Goal: Task Accomplishment & Management: Complete application form

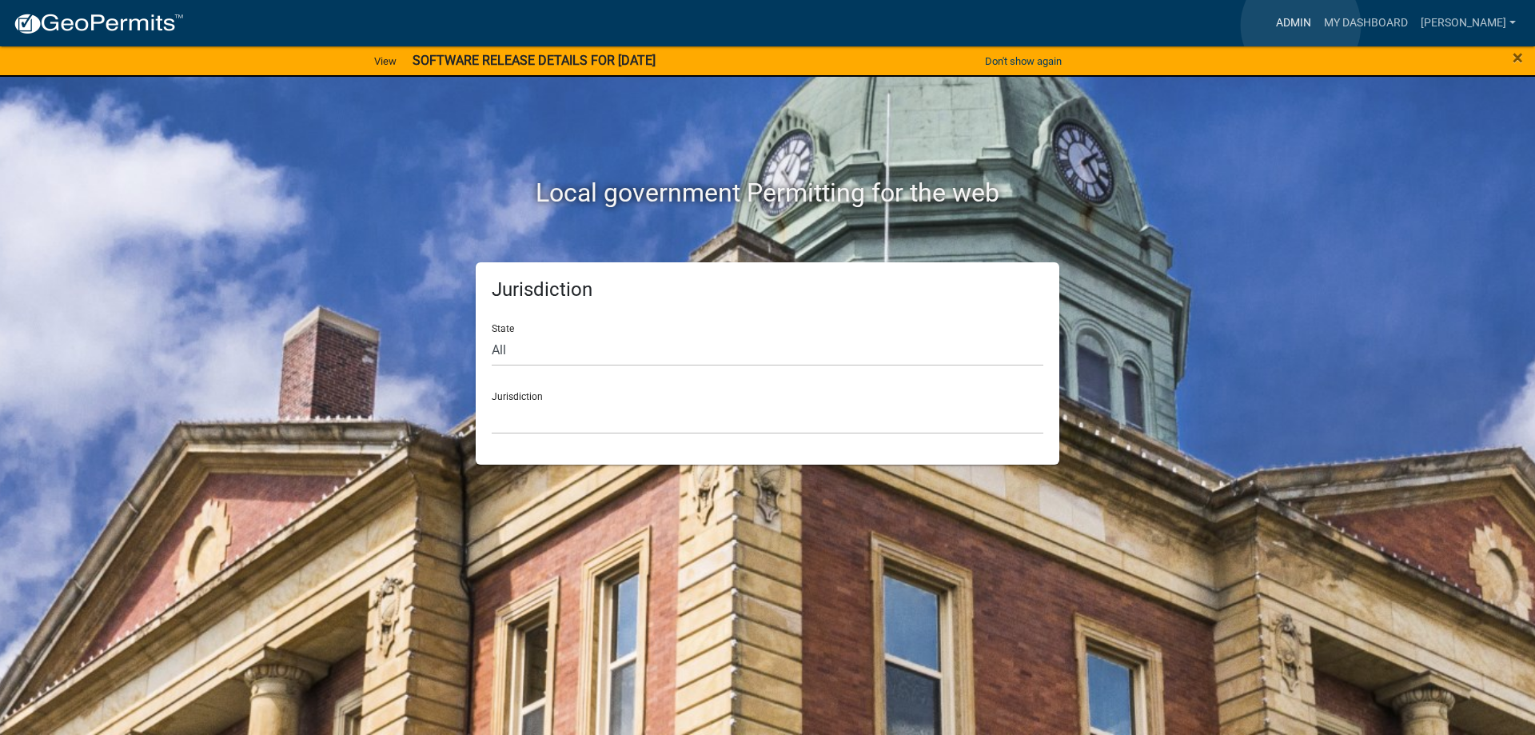
click at [1301, 26] on link "Admin" at bounding box center [1294, 23] width 48 height 30
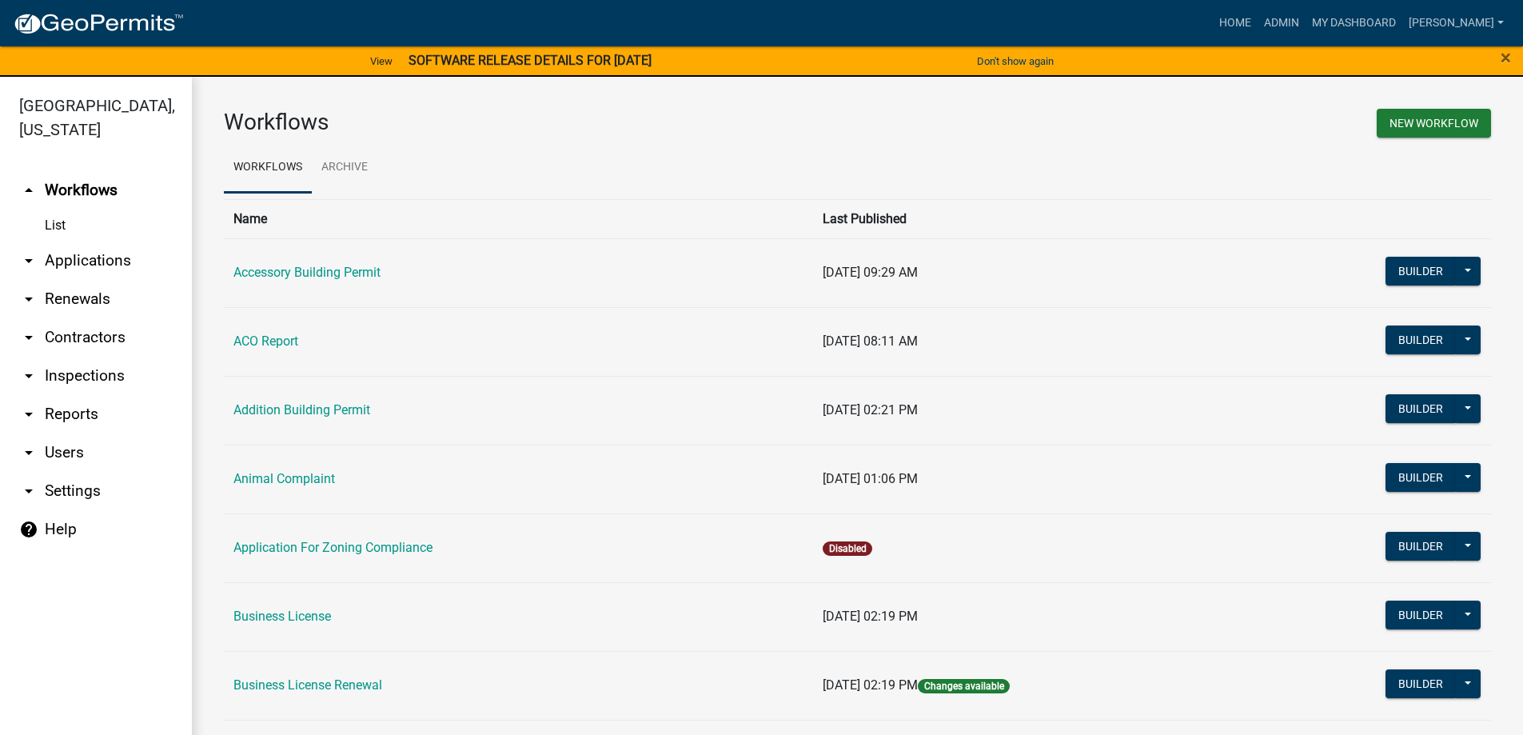
click at [75, 262] on link "arrow_drop_down Applications" at bounding box center [96, 260] width 192 height 38
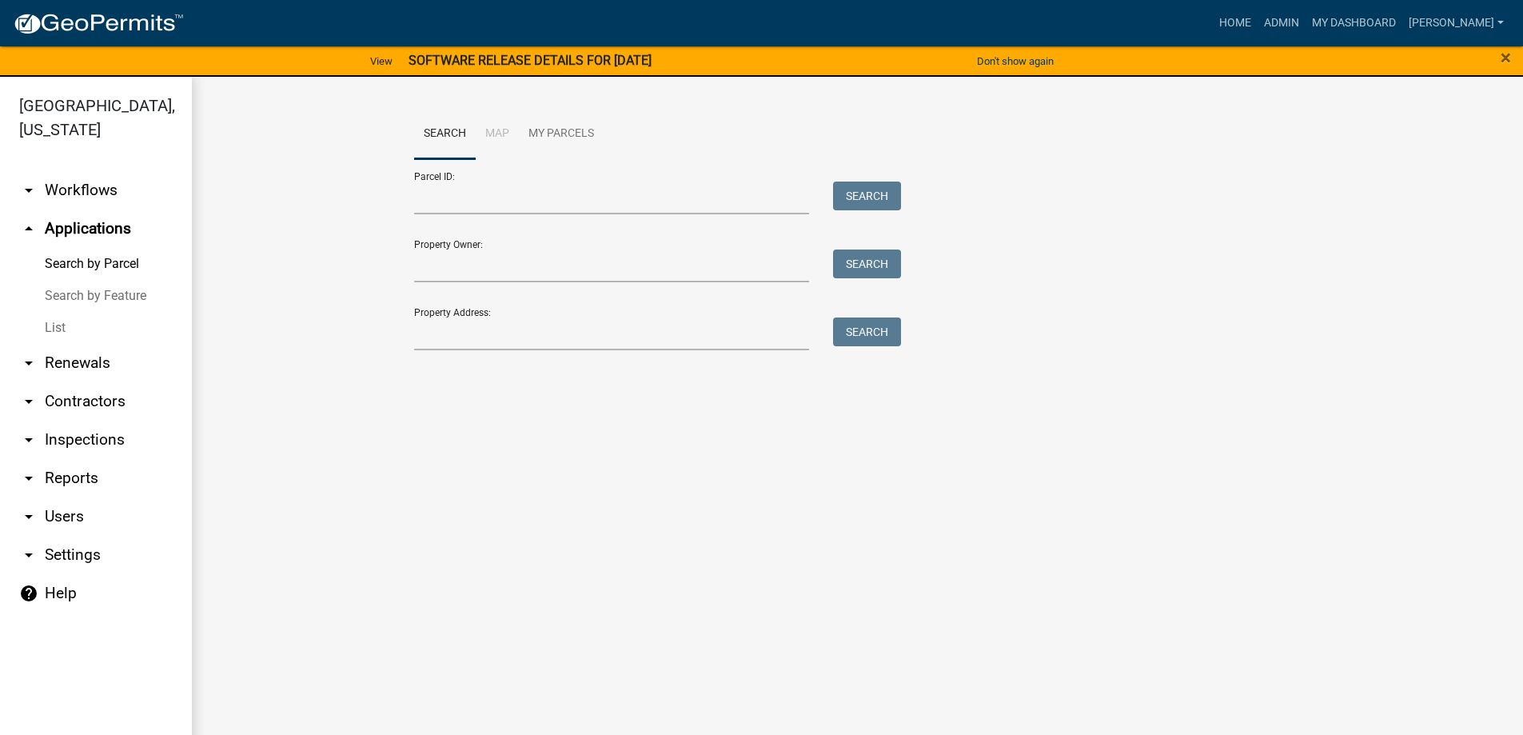
click at [50, 331] on link "List" at bounding box center [96, 328] width 192 height 32
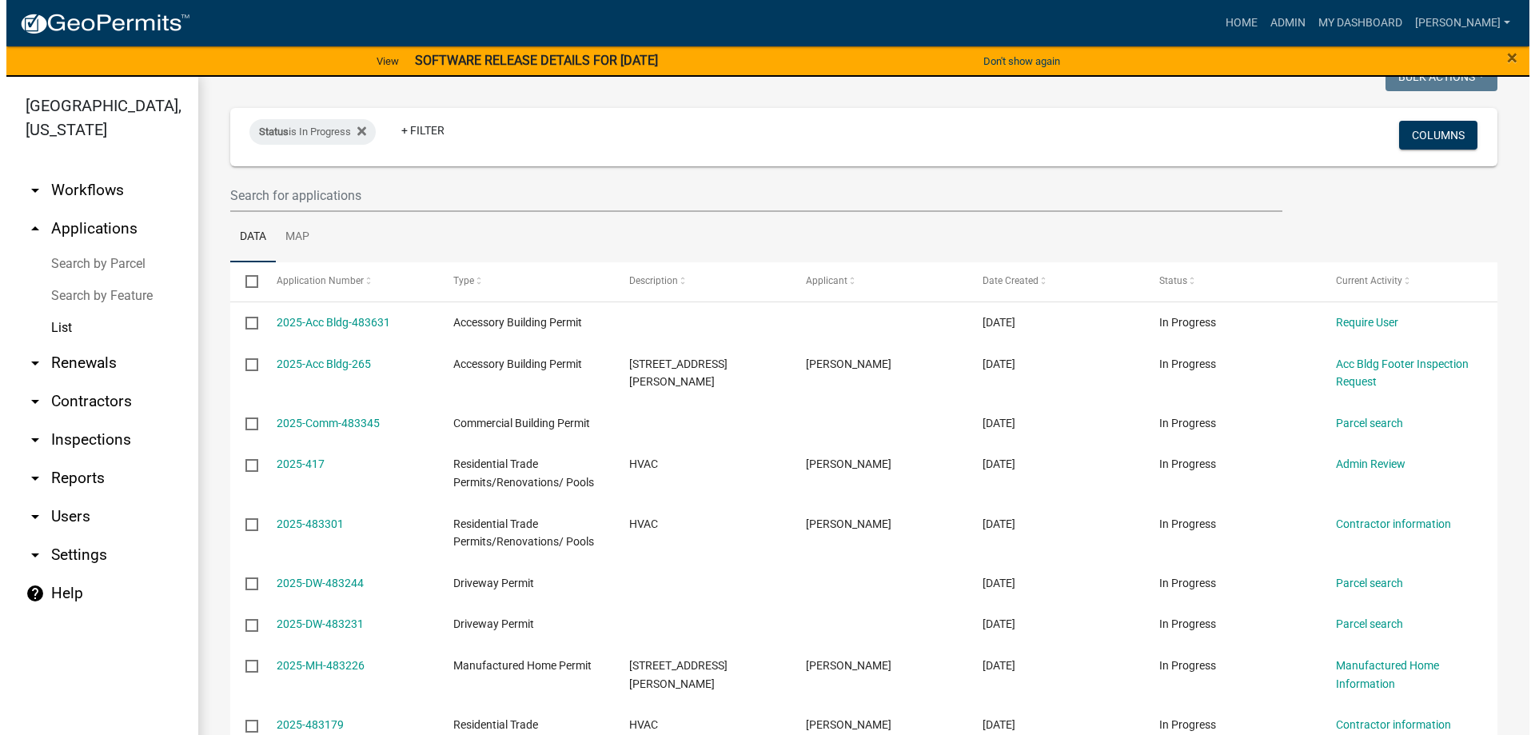
scroll to position [240, 0]
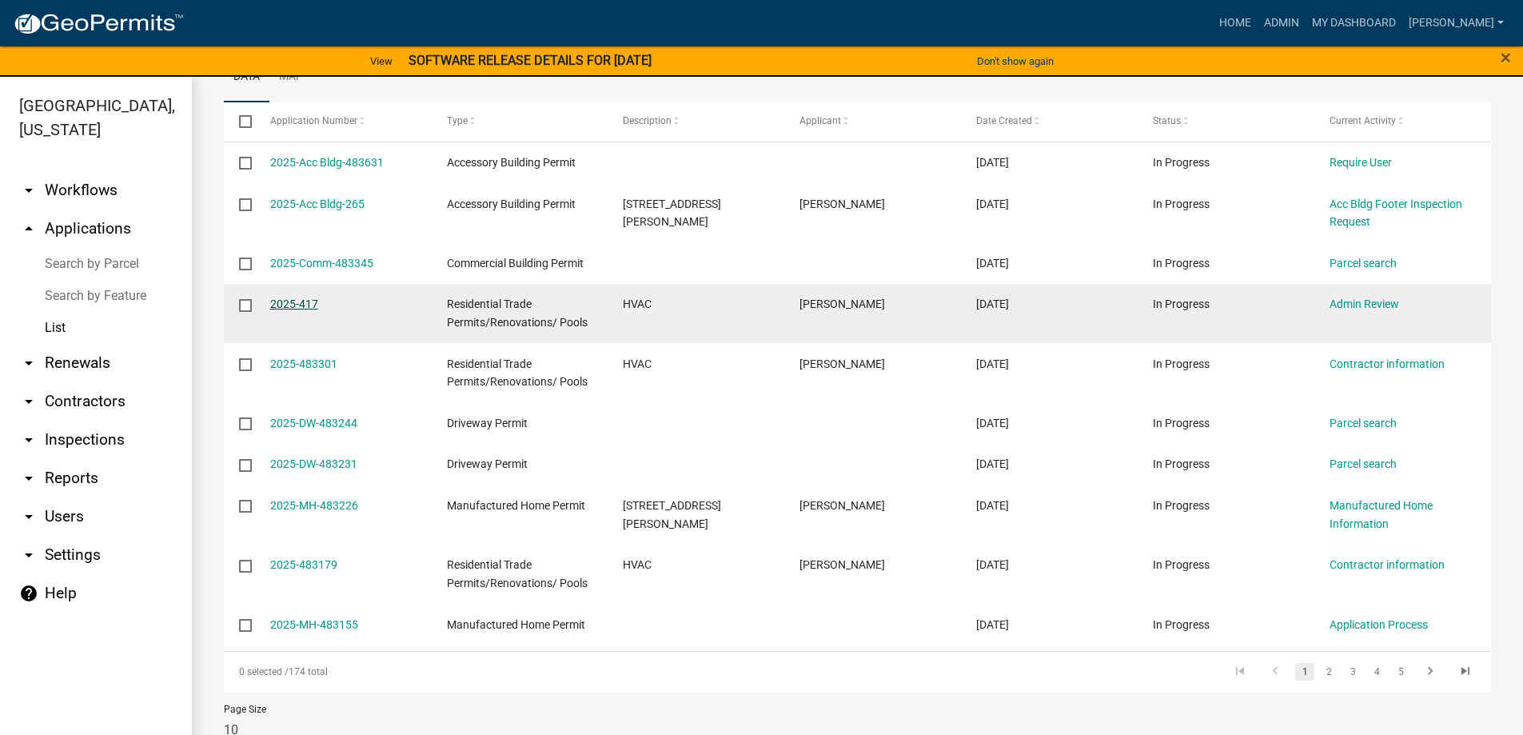
click at [300, 305] on link "2025-417" at bounding box center [294, 303] width 48 height 13
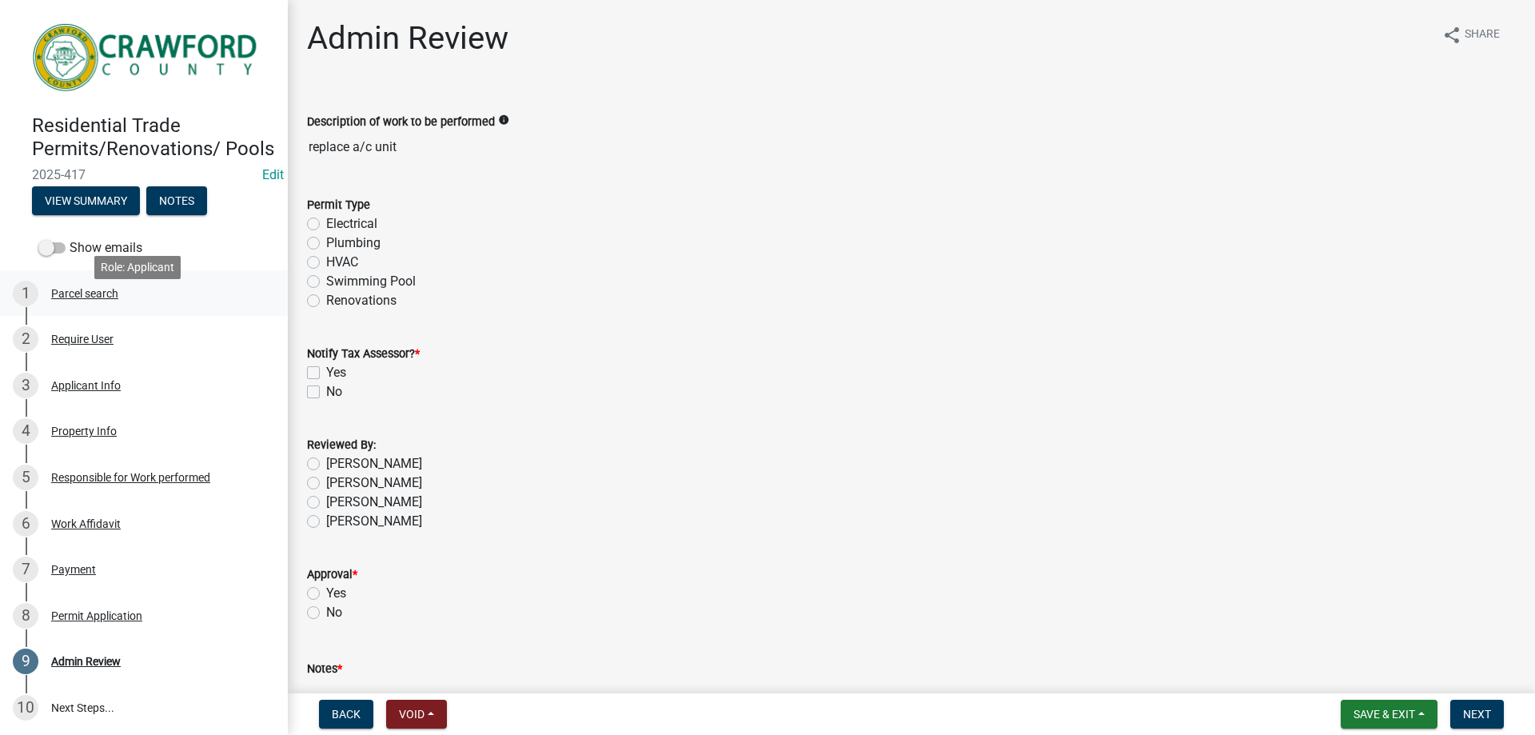
click at [88, 299] on div "Parcel search" at bounding box center [84, 293] width 67 height 11
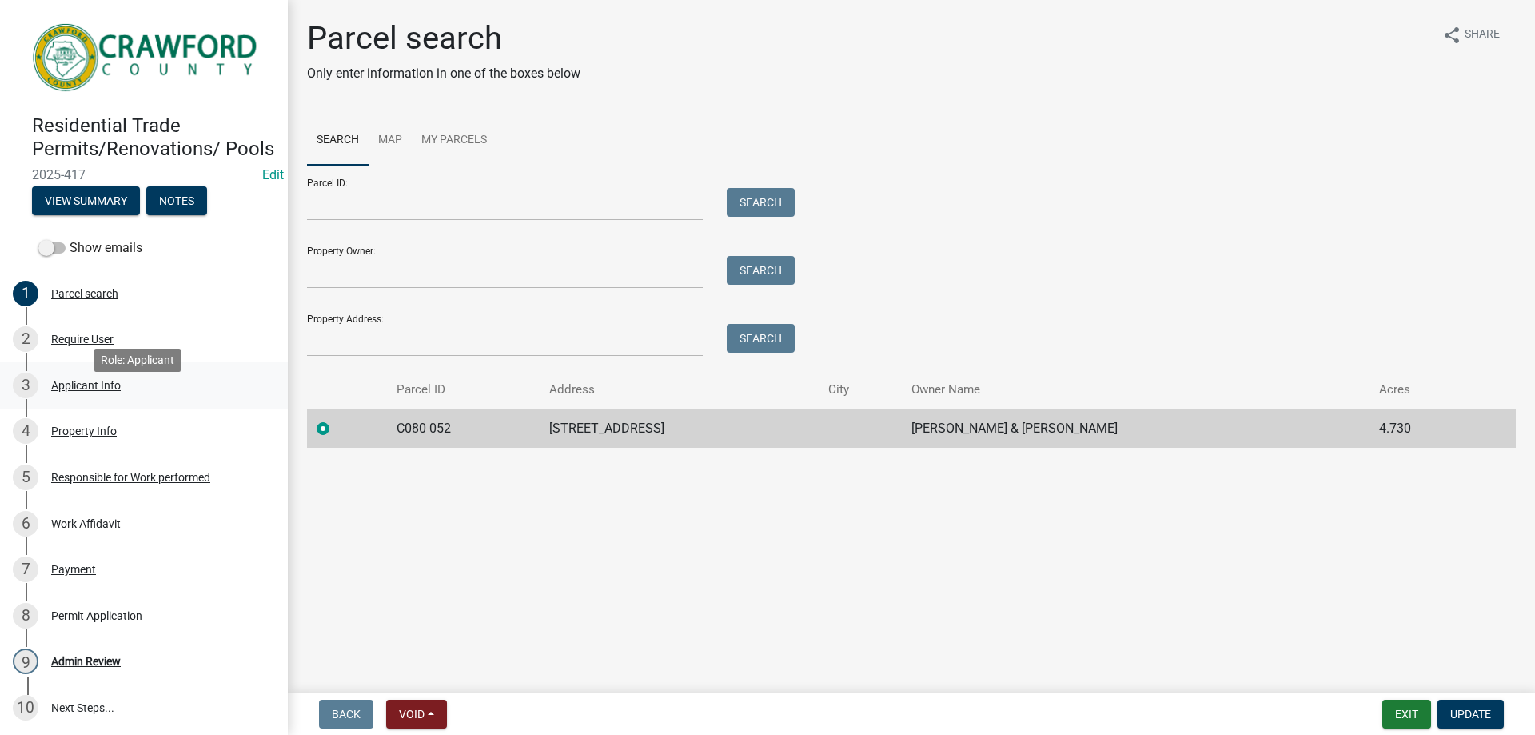
click at [63, 395] on div "3 Applicant Info" at bounding box center [137, 386] width 249 height 26
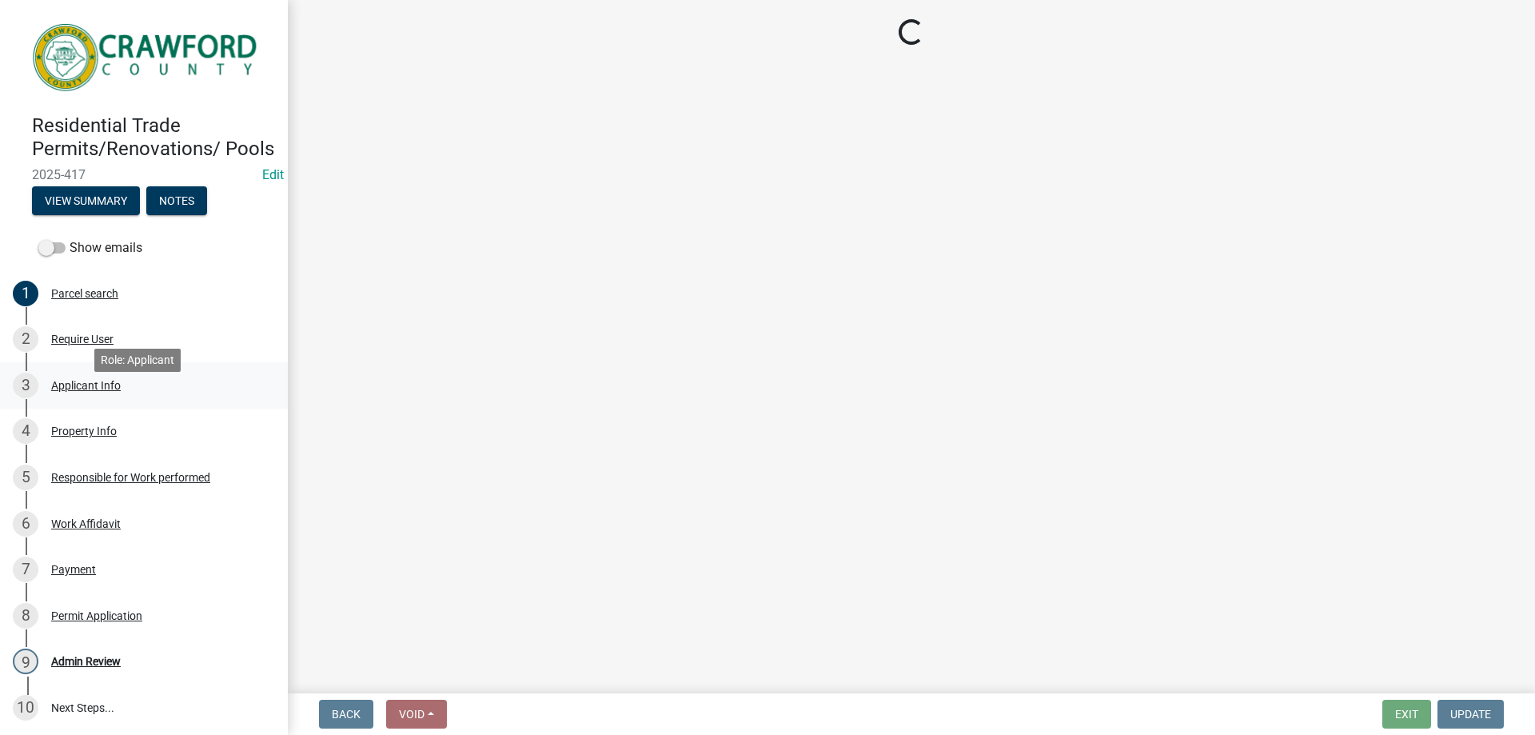
select select "9109ffdd-0fb5-42df-a5b6-3689c48fd073"
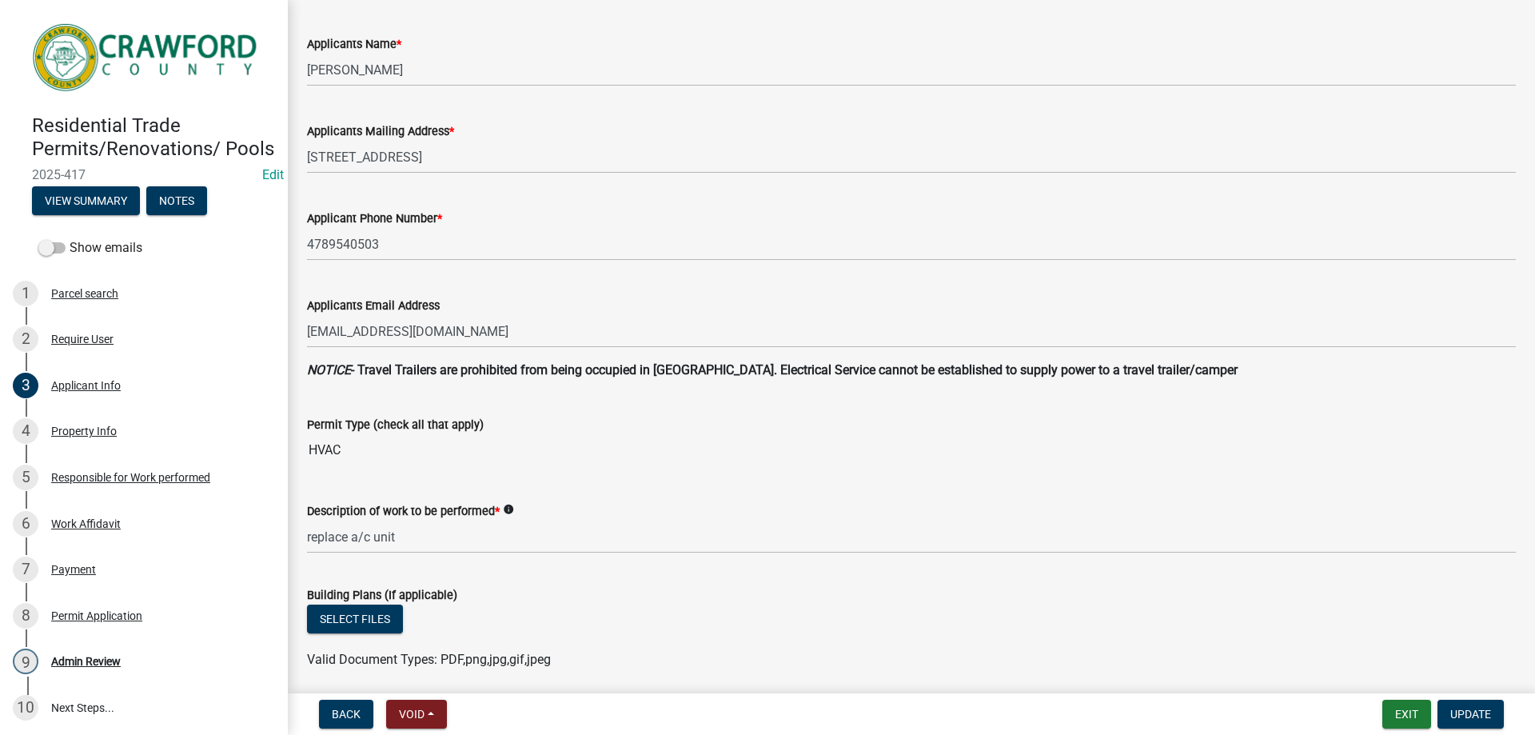
scroll to position [320, 0]
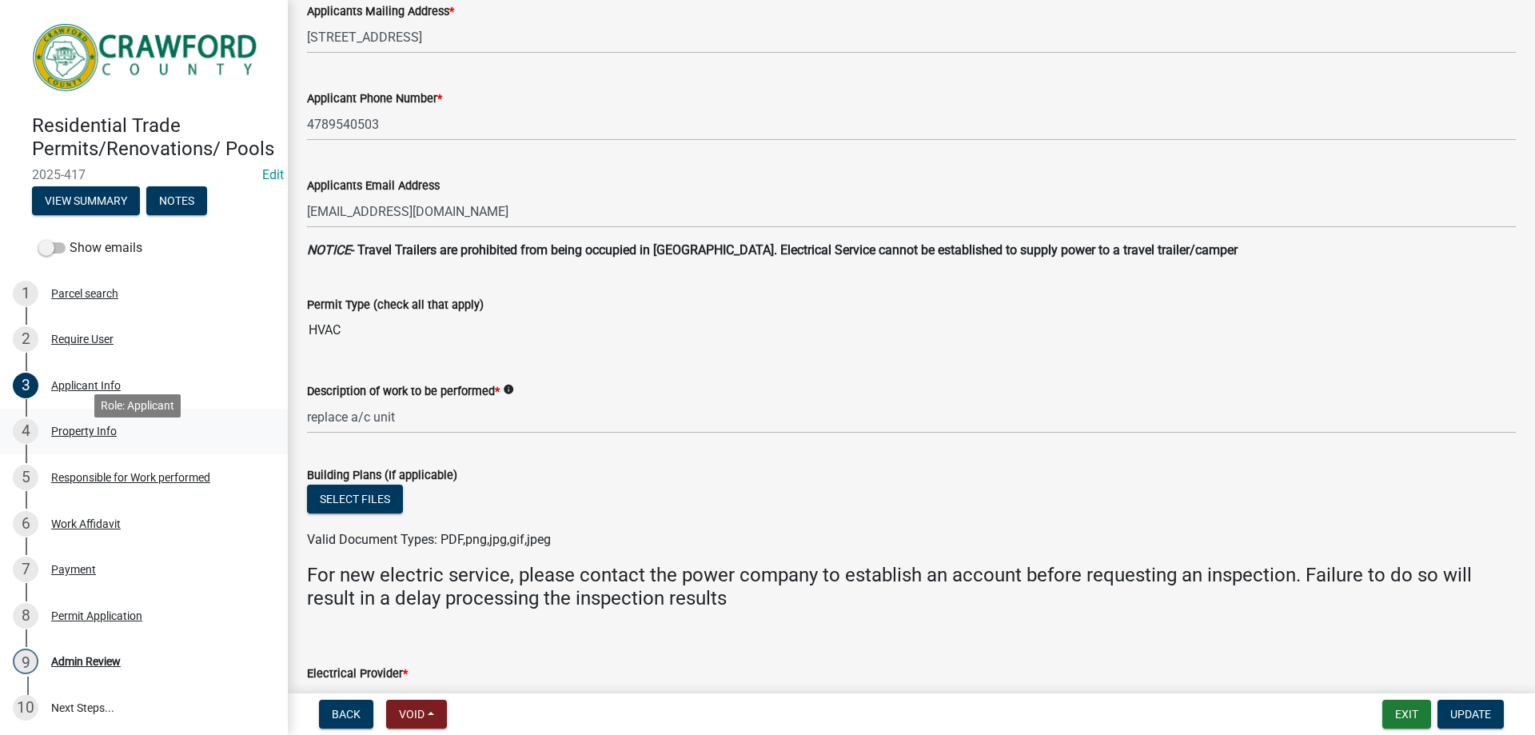
click at [94, 437] on div "Property Info" at bounding box center [84, 430] width 66 height 11
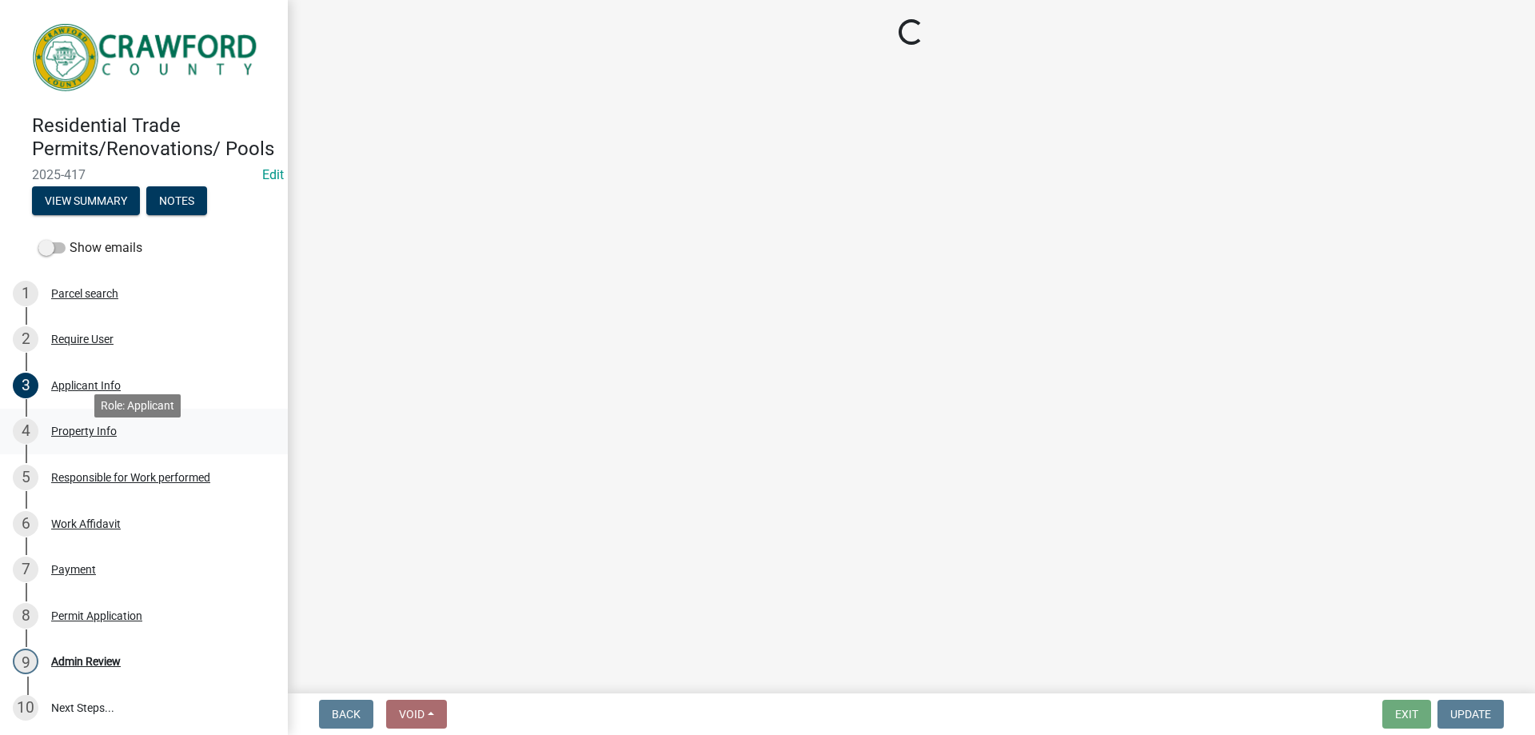
scroll to position [0, 0]
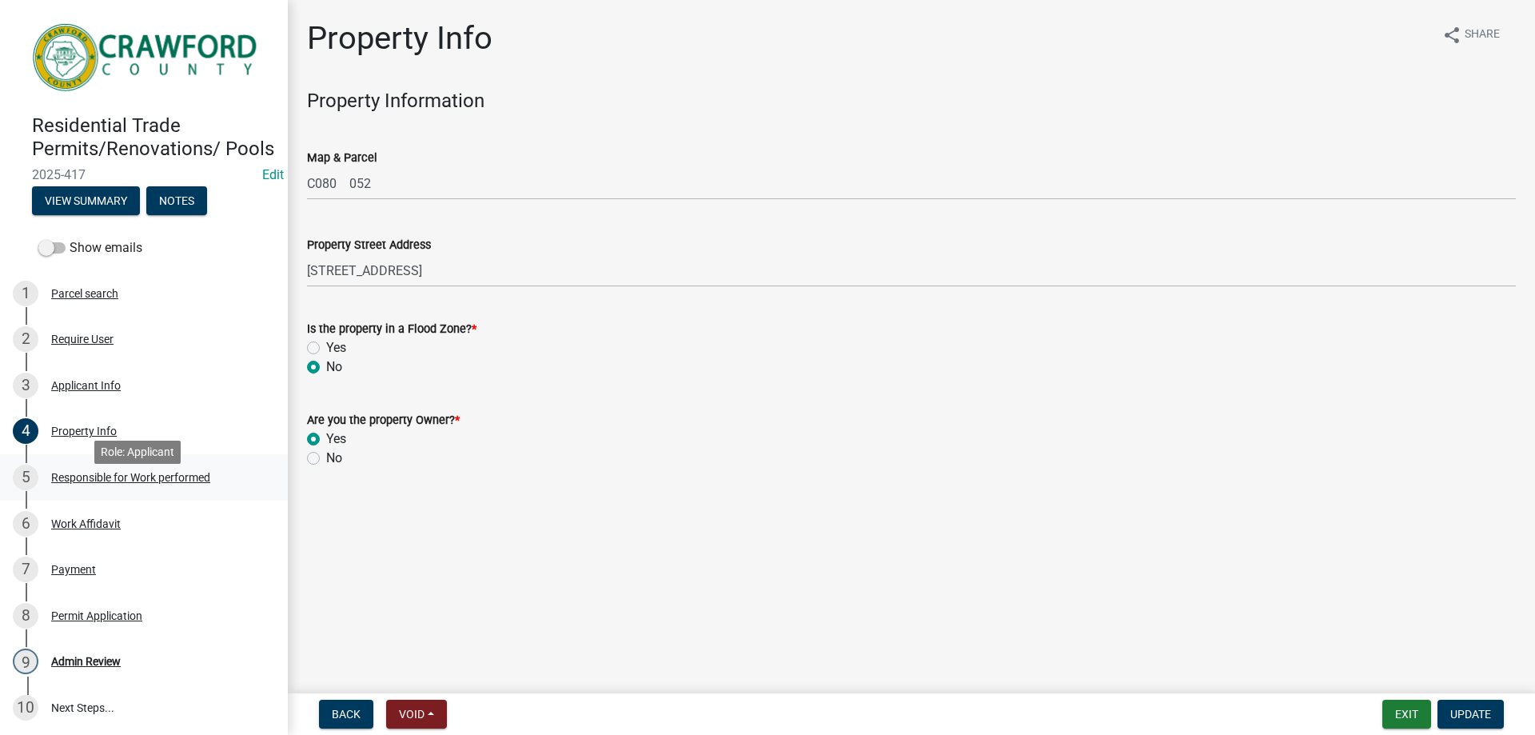
click at [94, 483] on div "Responsible for Work performed" at bounding box center [130, 477] width 159 height 11
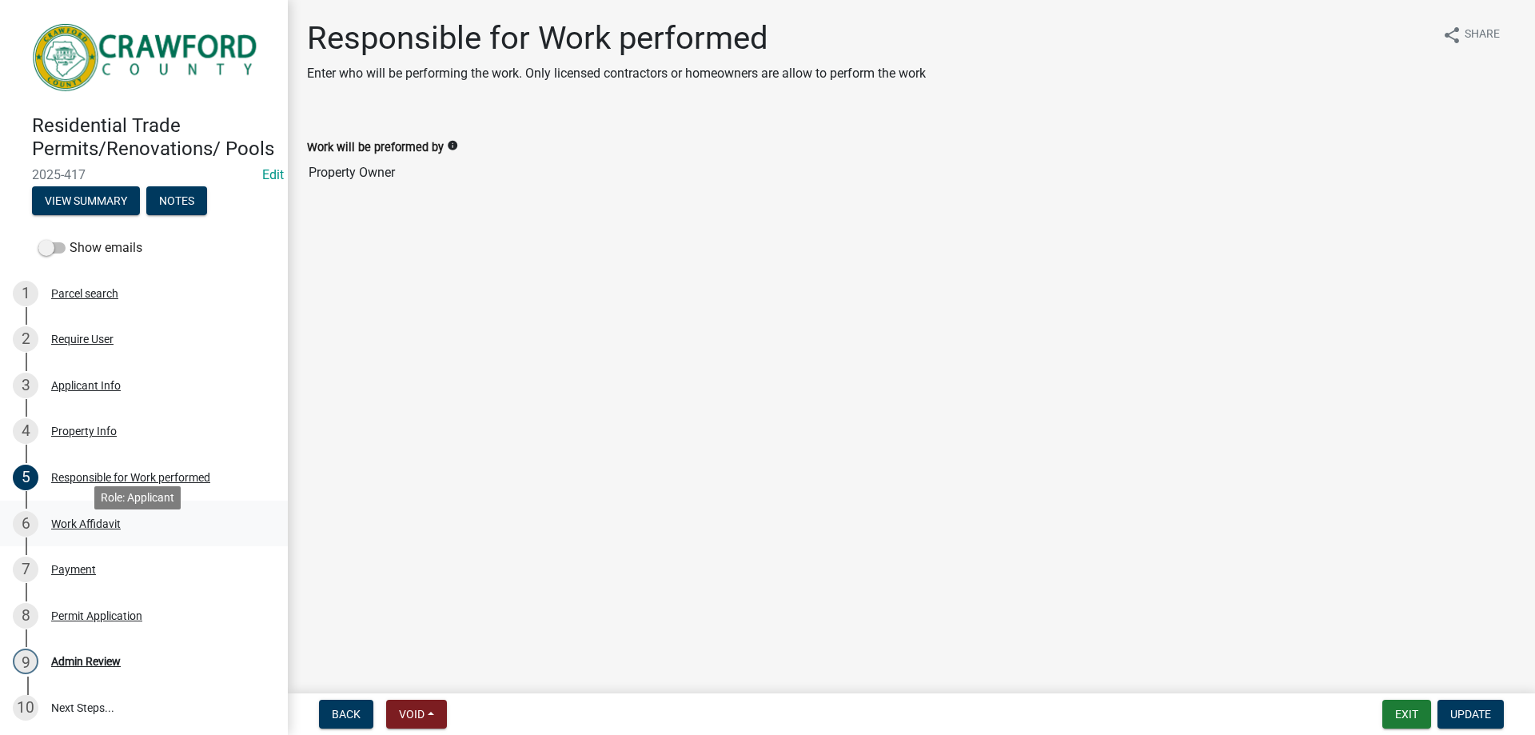
click at [93, 537] on div "6 Work Affidavit" at bounding box center [137, 524] width 249 height 26
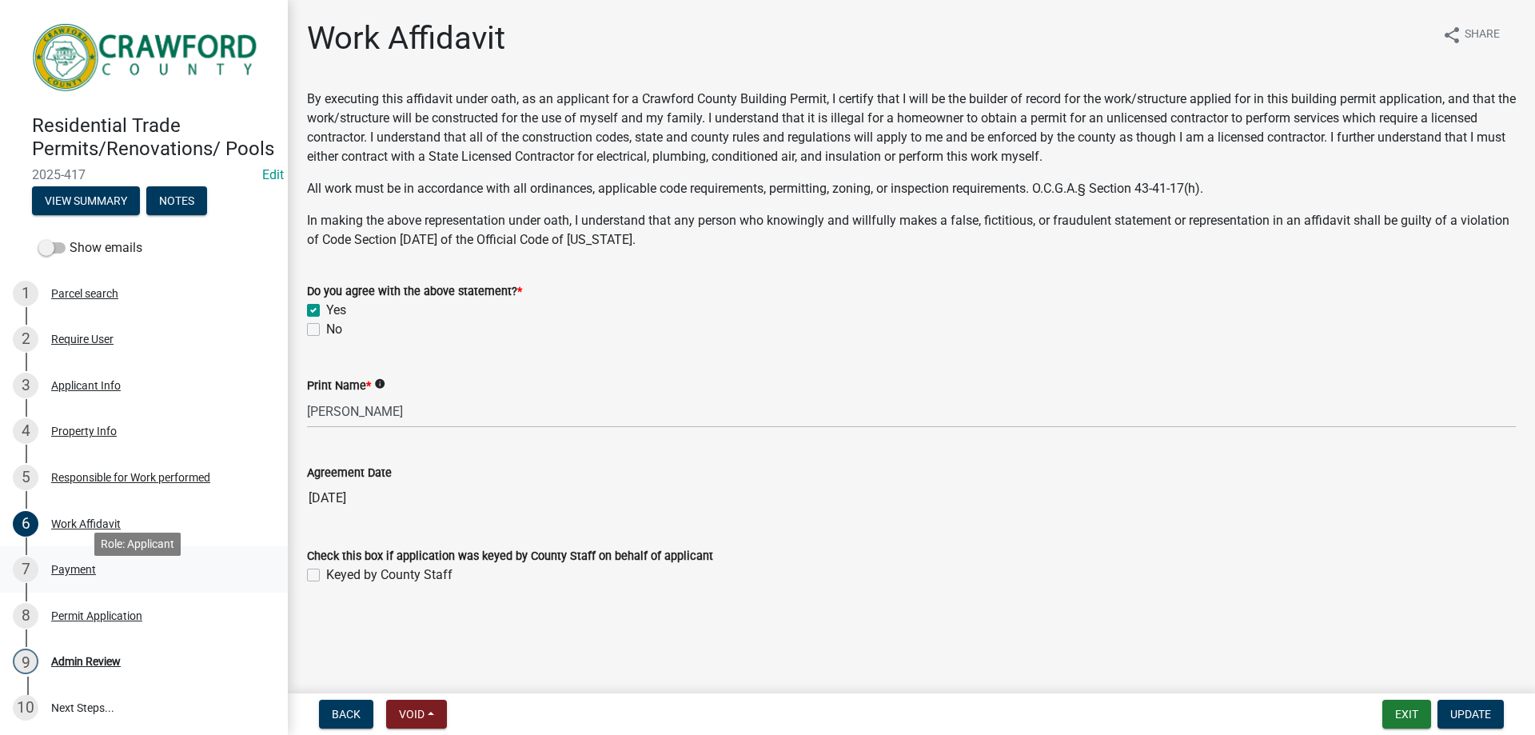
click at [88, 575] on div "Payment" at bounding box center [73, 569] width 45 height 11
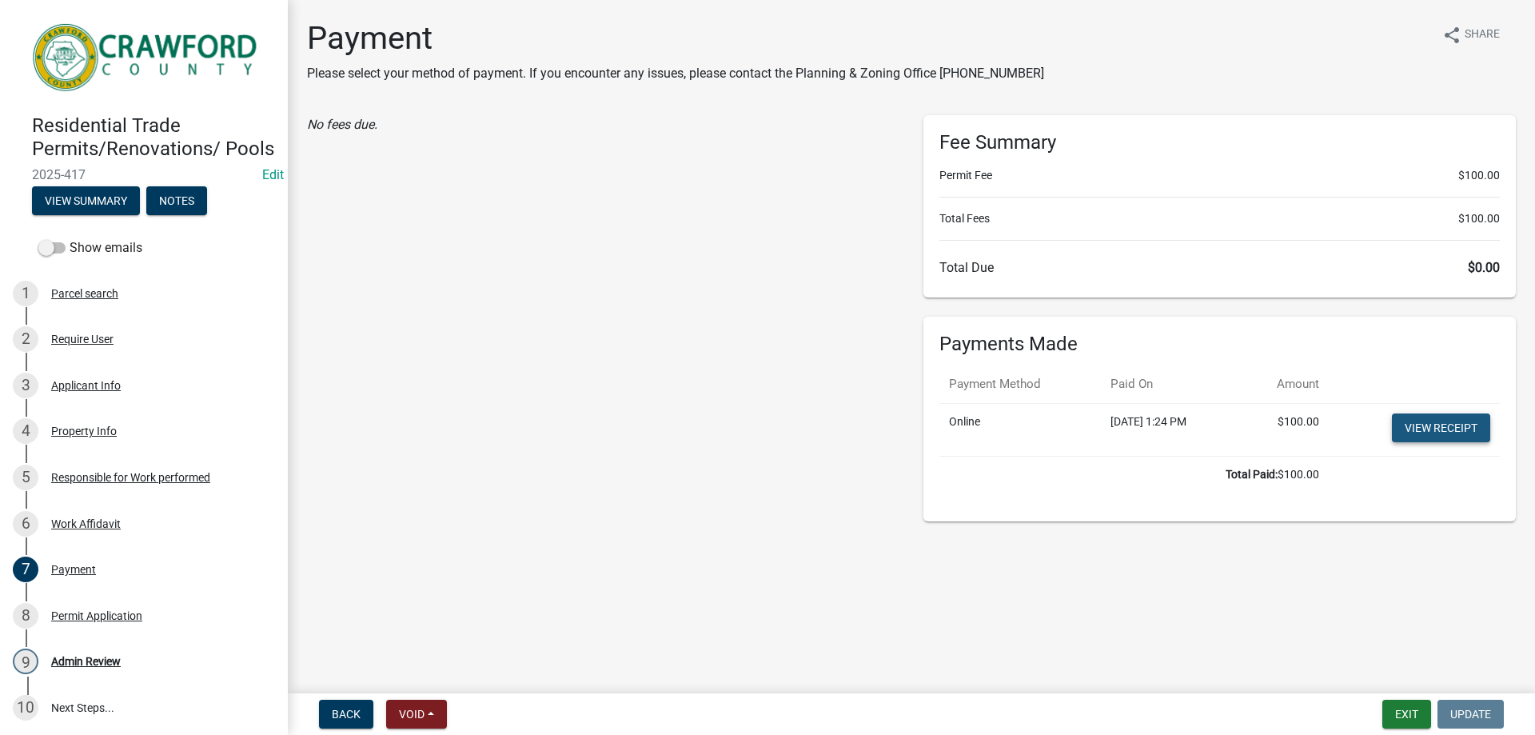
click at [1428, 423] on link "View receipt" at bounding box center [1441, 427] width 98 height 29
click at [106, 621] on div "Permit Application" at bounding box center [96, 615] width 91 height 11
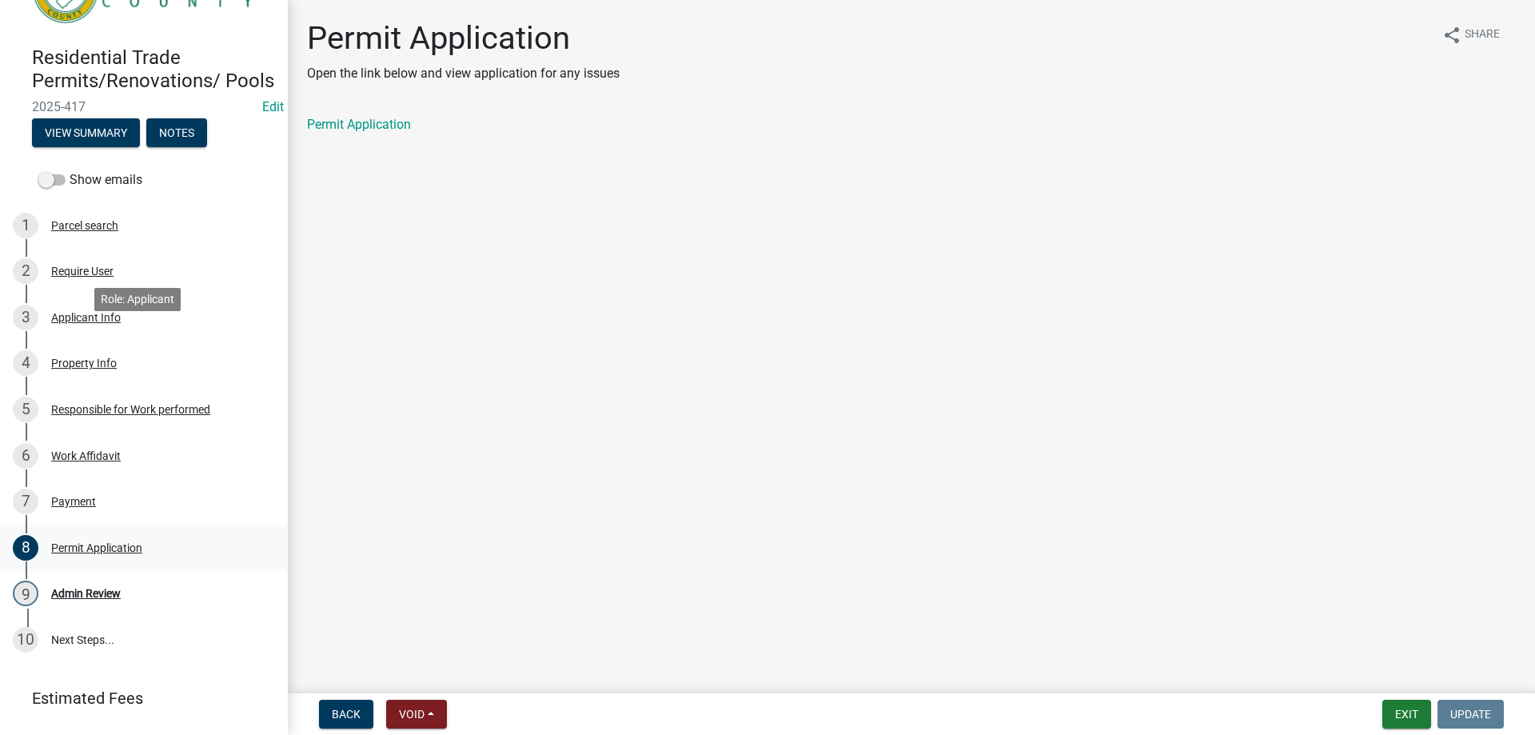
scroll to position [160, 0]
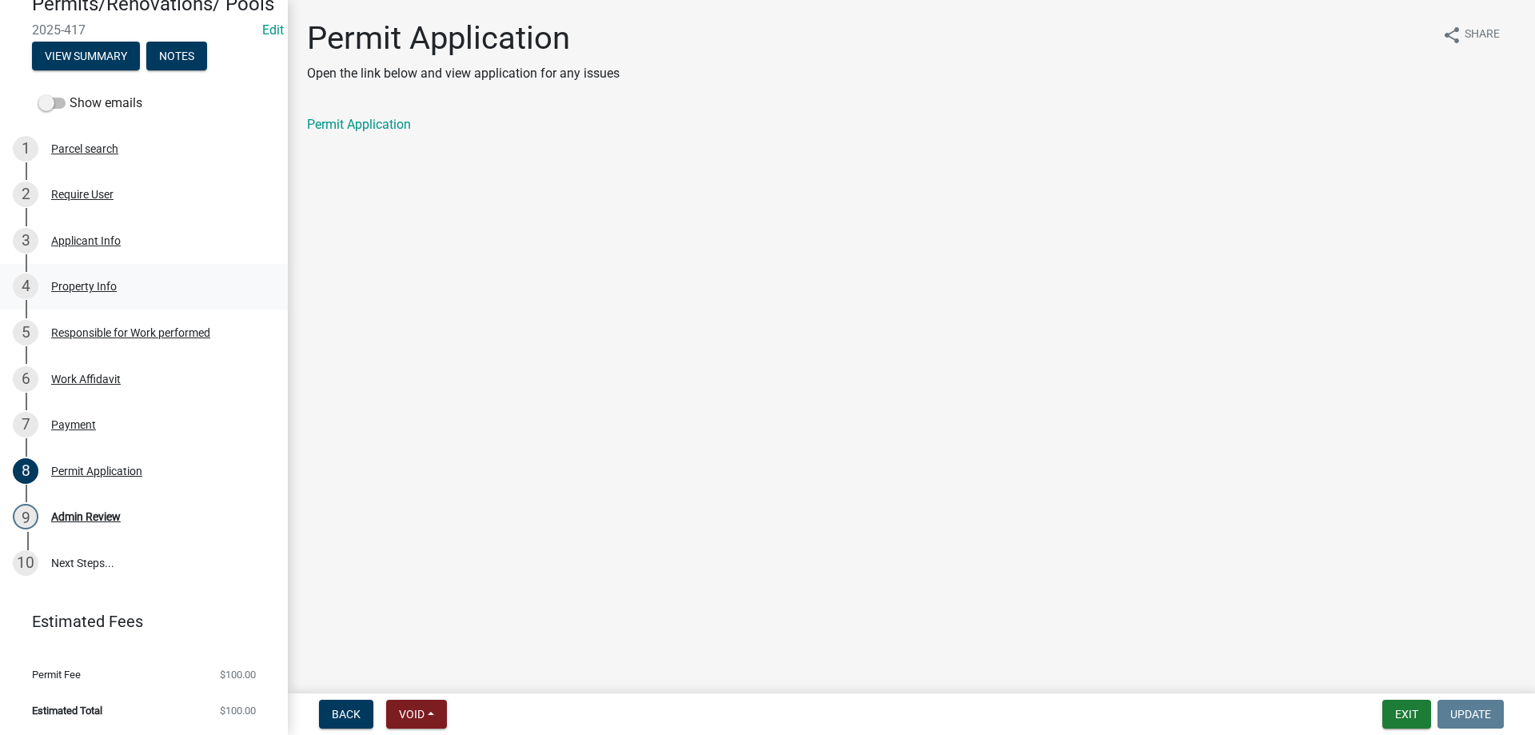
click at [71, 288] on div "Property Info" at bounding box center [84, 286] width 66 height 11
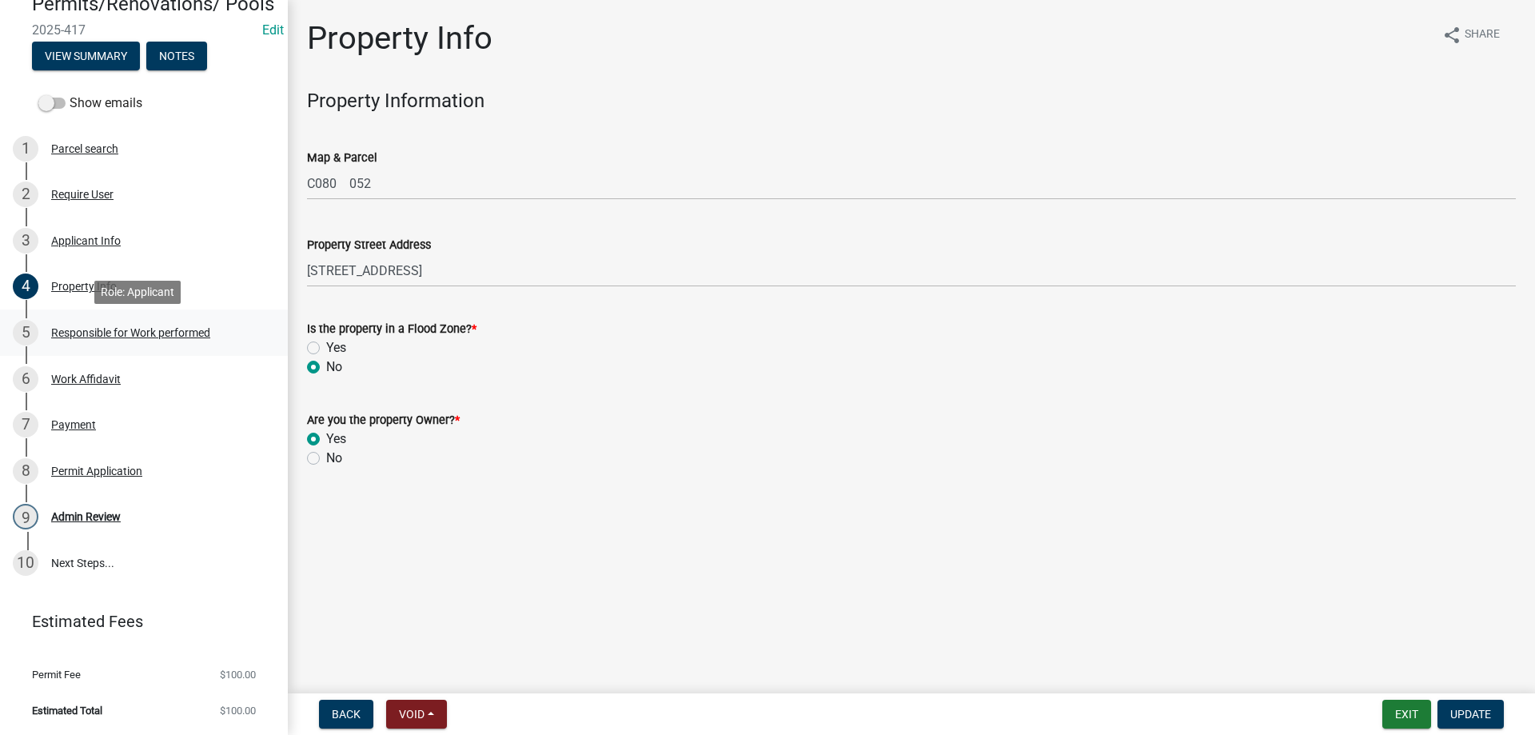
click at [148, 343] on div "5 Responsible for Work performed" at bounding box center [137, 333] width 249 height 26
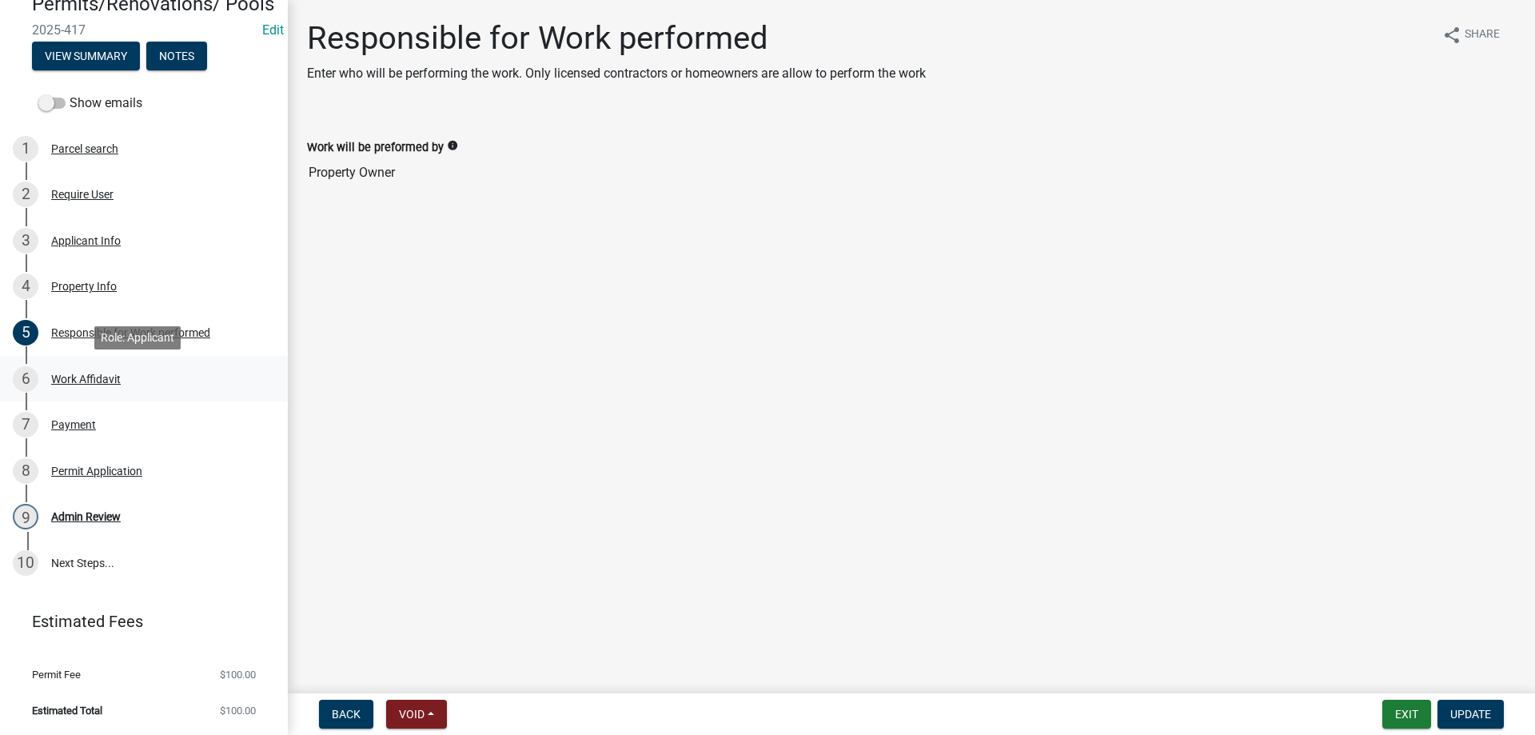
click at [73, 381] on div "Work Affidavit" at bounding box center [86, 378] width 70 height 11
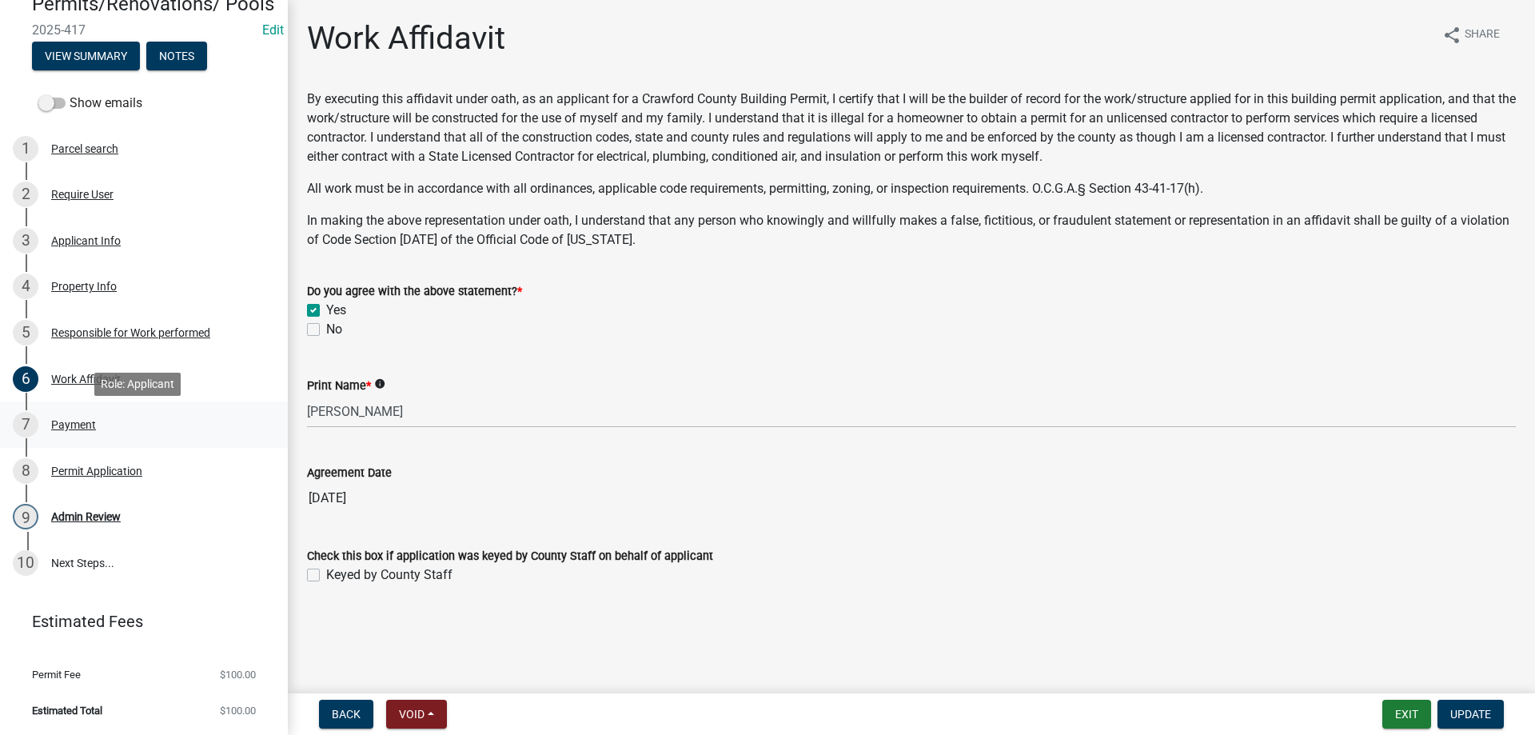
click at [69, 418] on div "7 Payment" at bounding box center [137, 425] width 249 height 26
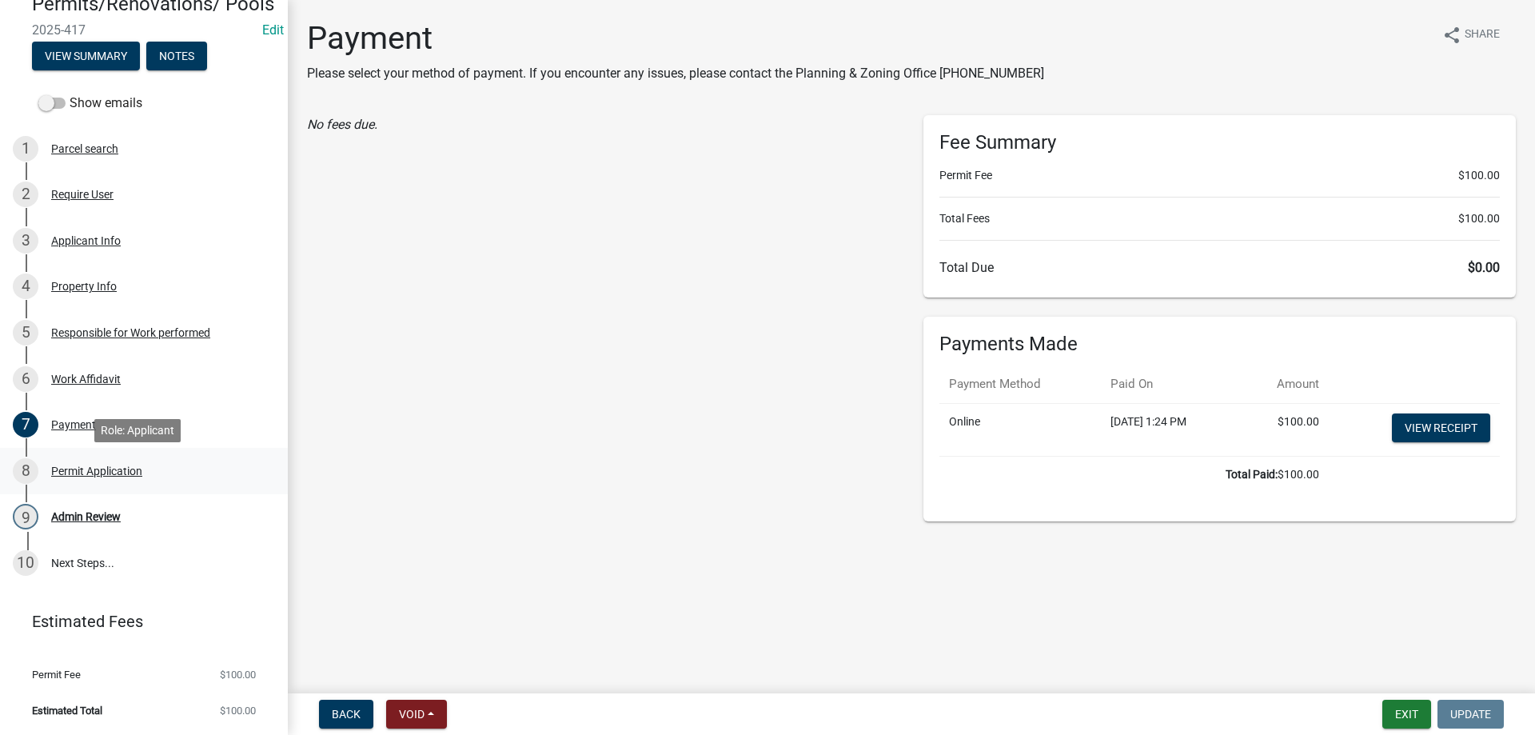
click at [59, 477] on div "Permit Application" at bounding box center [96, 470] width 91 height 11
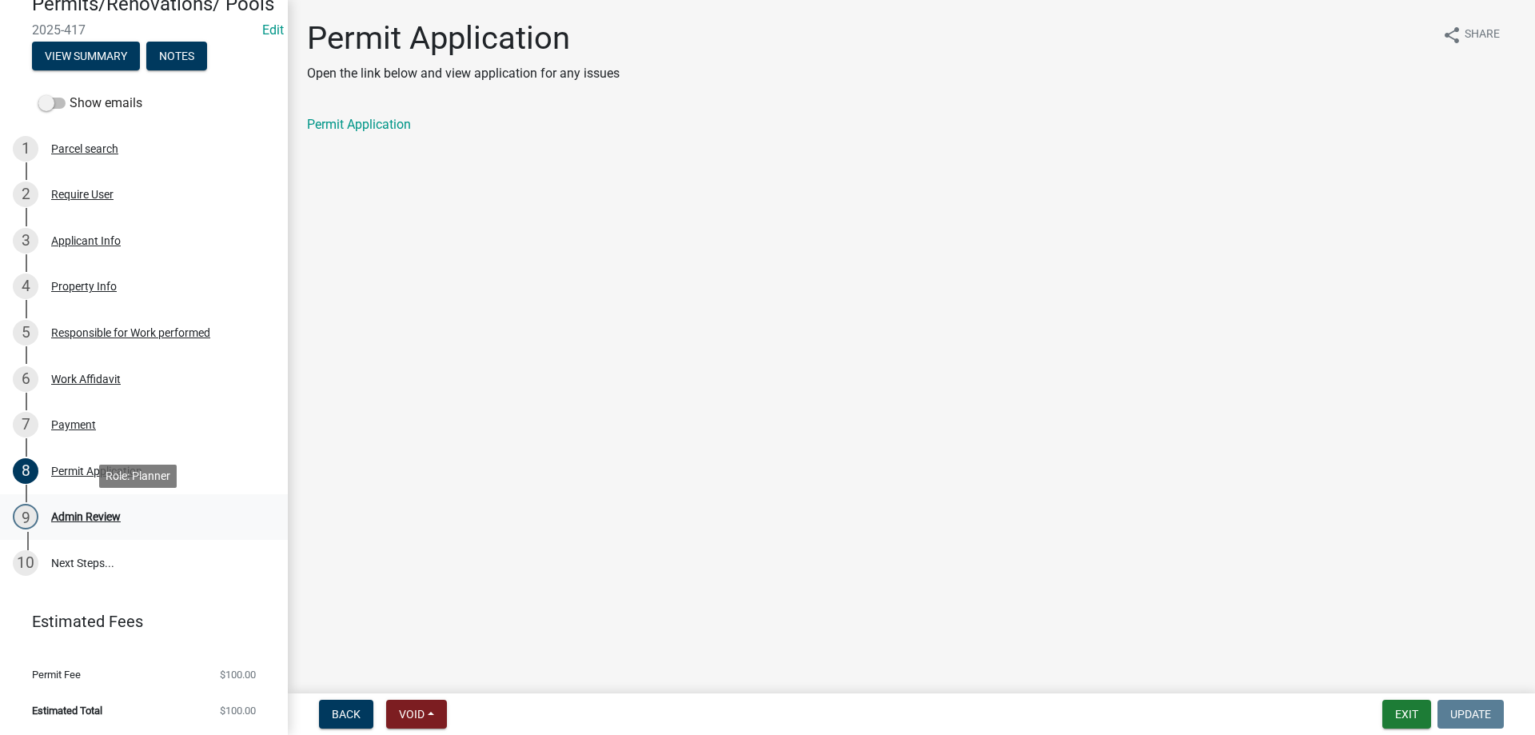
click at [57, 522] on div "Admin Review" at bounding box center [86, 516] width 70 height 11
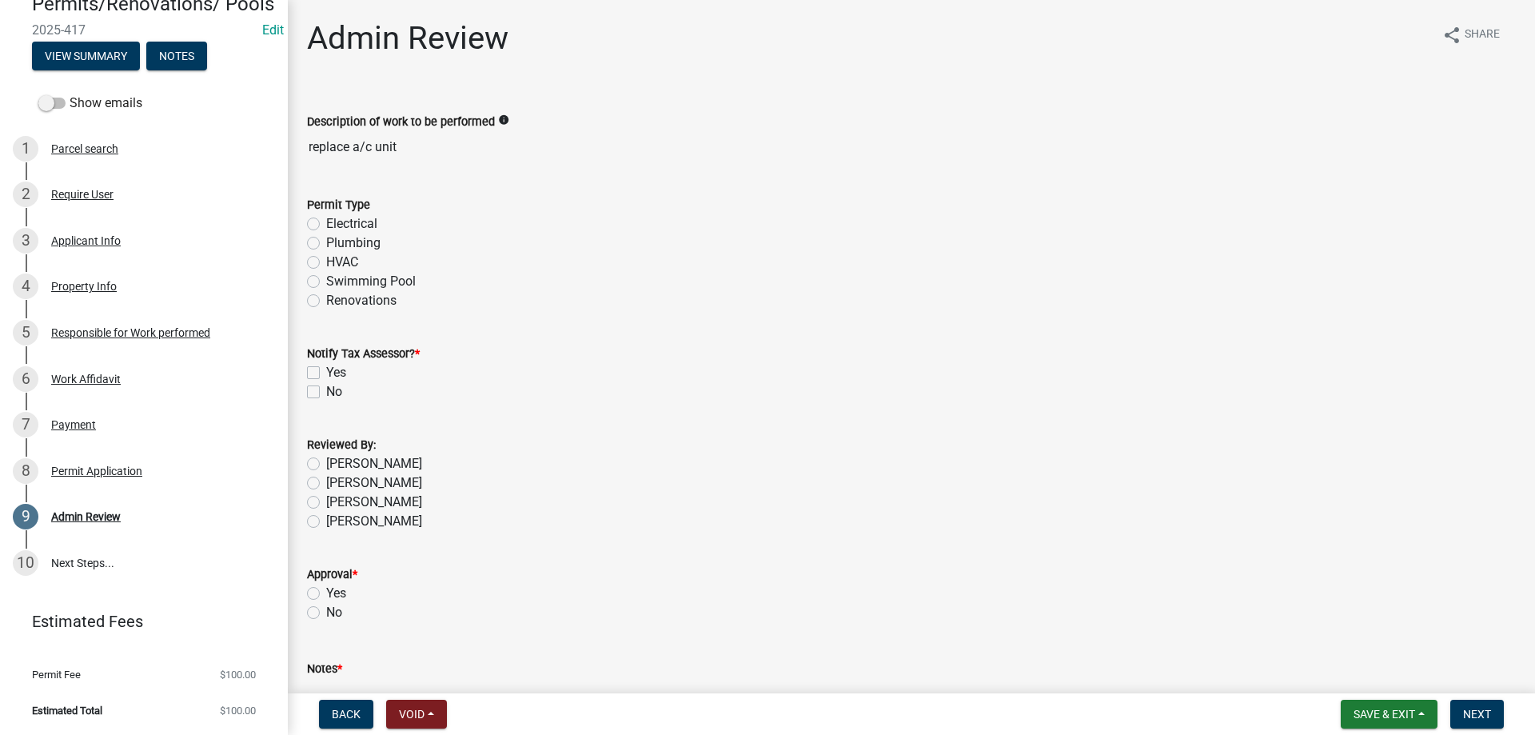
click at [326, 263] on label "HVAC" at bounding box center [342, 262] width 32 height 19
click at [326, 263] on input "HVAC" at bounding box center [331, 258] width 10 height 10
radio input "true"
click at [326, 391] on label "No" at bounding box center [334, 391] width 16 height 19
click at [326, 391] on input "No" at bounding box center [331, 387] width 10 height 10
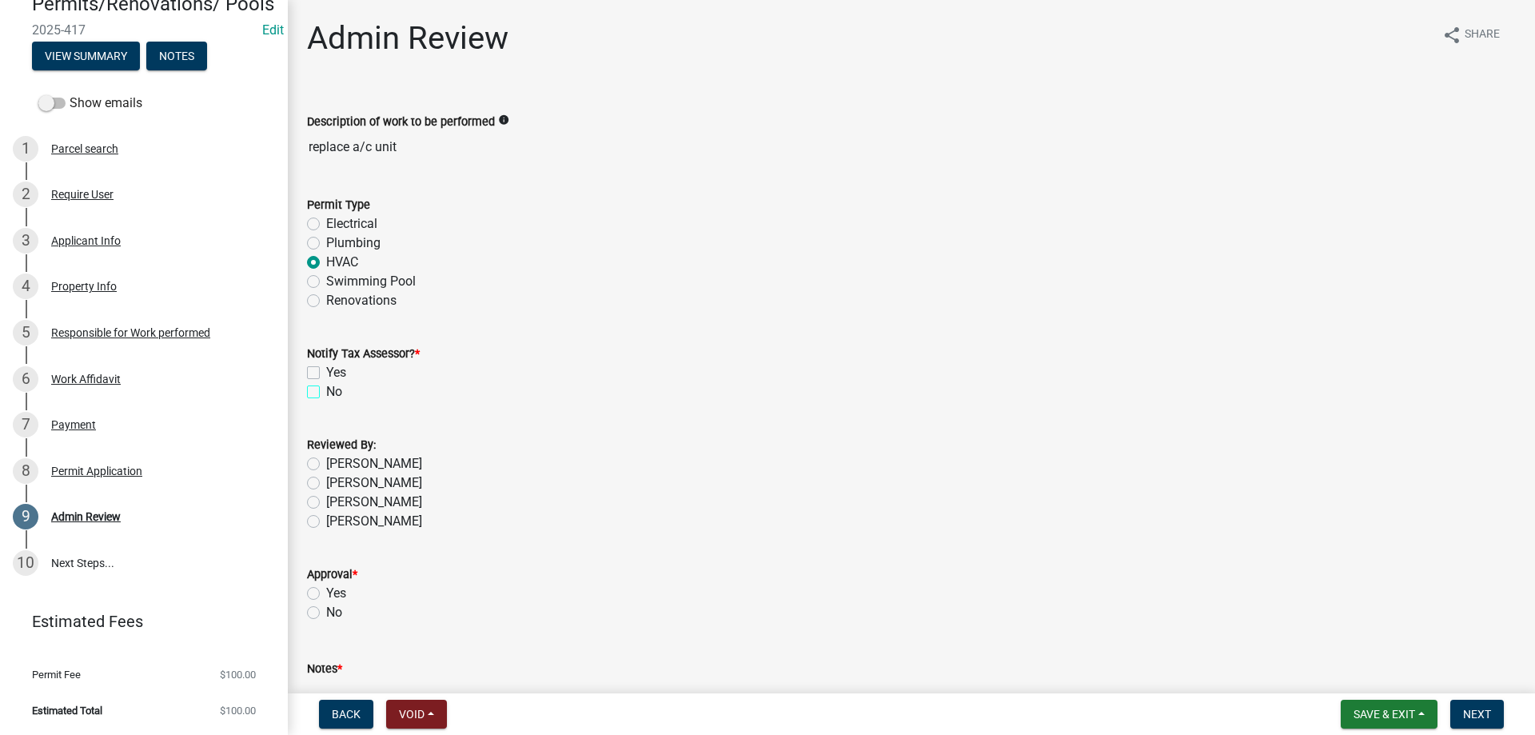
checkbox input "true"
checkbox input "false"
checkbox input "true"
click at [326, 463] on label "[PERSON_NAME]" at bounding box center [374, 463] width 96 height 19
click at [326, 463] on input "[PERSON_NAME]" at bounding box center [331, 459] width 10 height 10
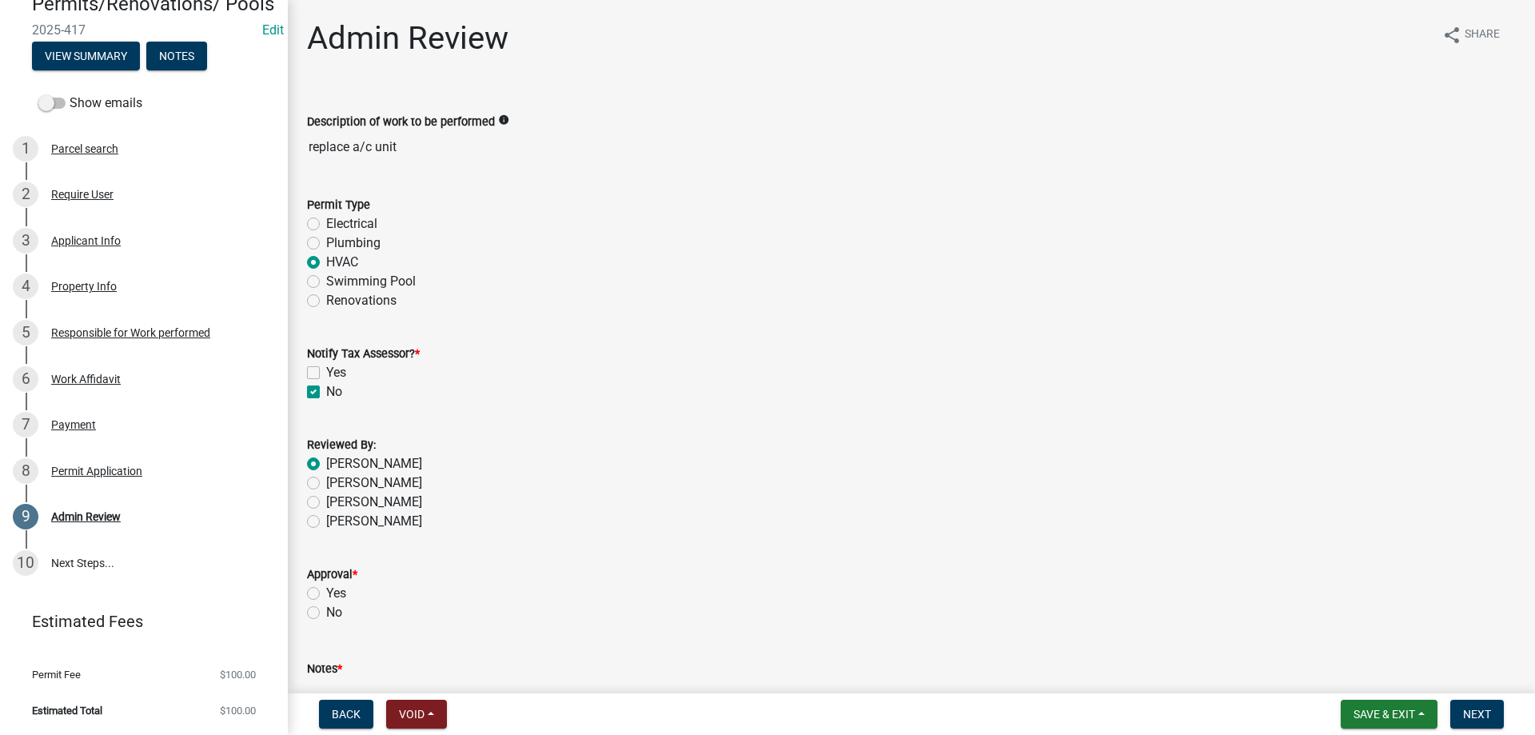
radio input "true"
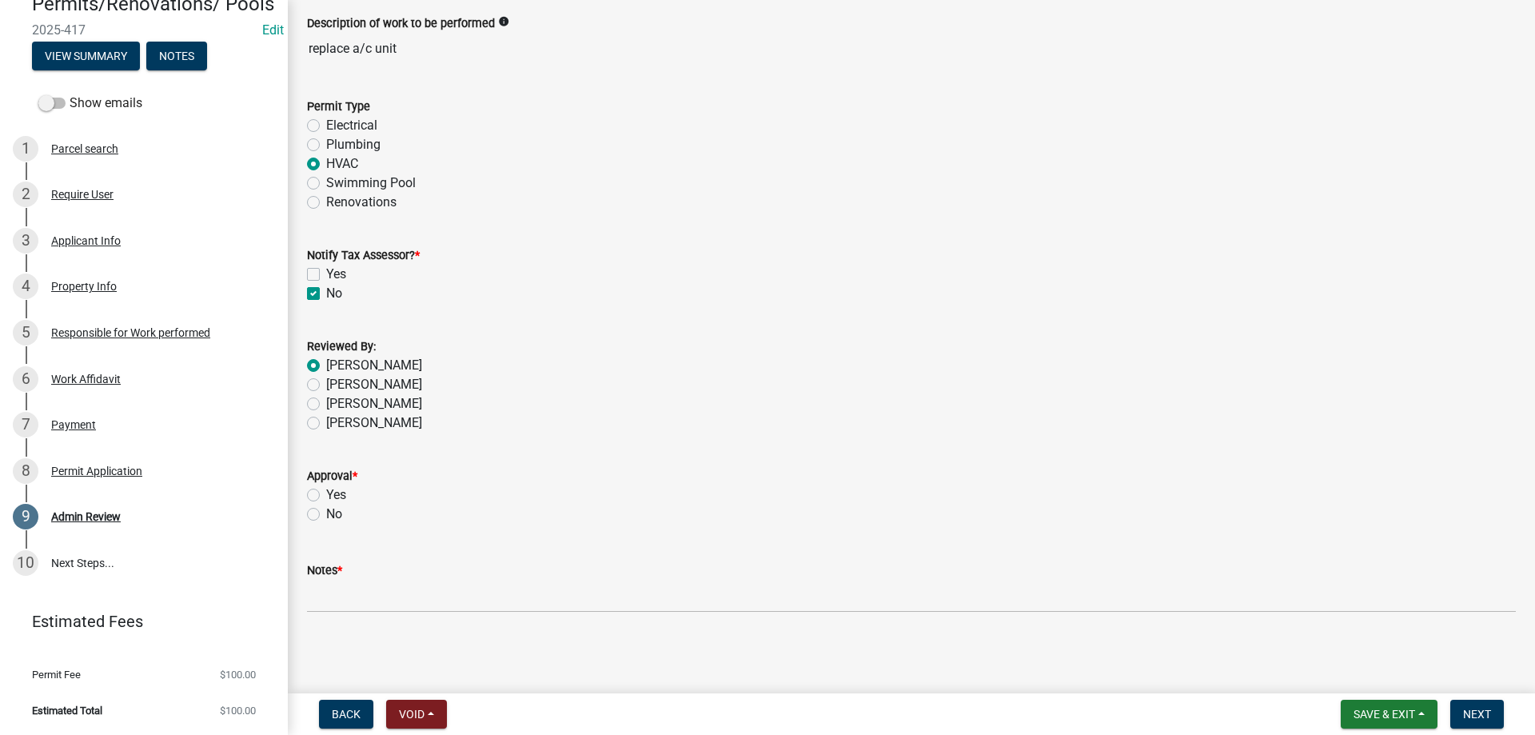
scroll to position [99, 0]
click at [326, 496] on label "Yes" at bounding box center [336, 494] width 20 height 19
click at [326, 495] on input "Yes" at bounding box center [331, 490] width 10 height 10
radio input "true"
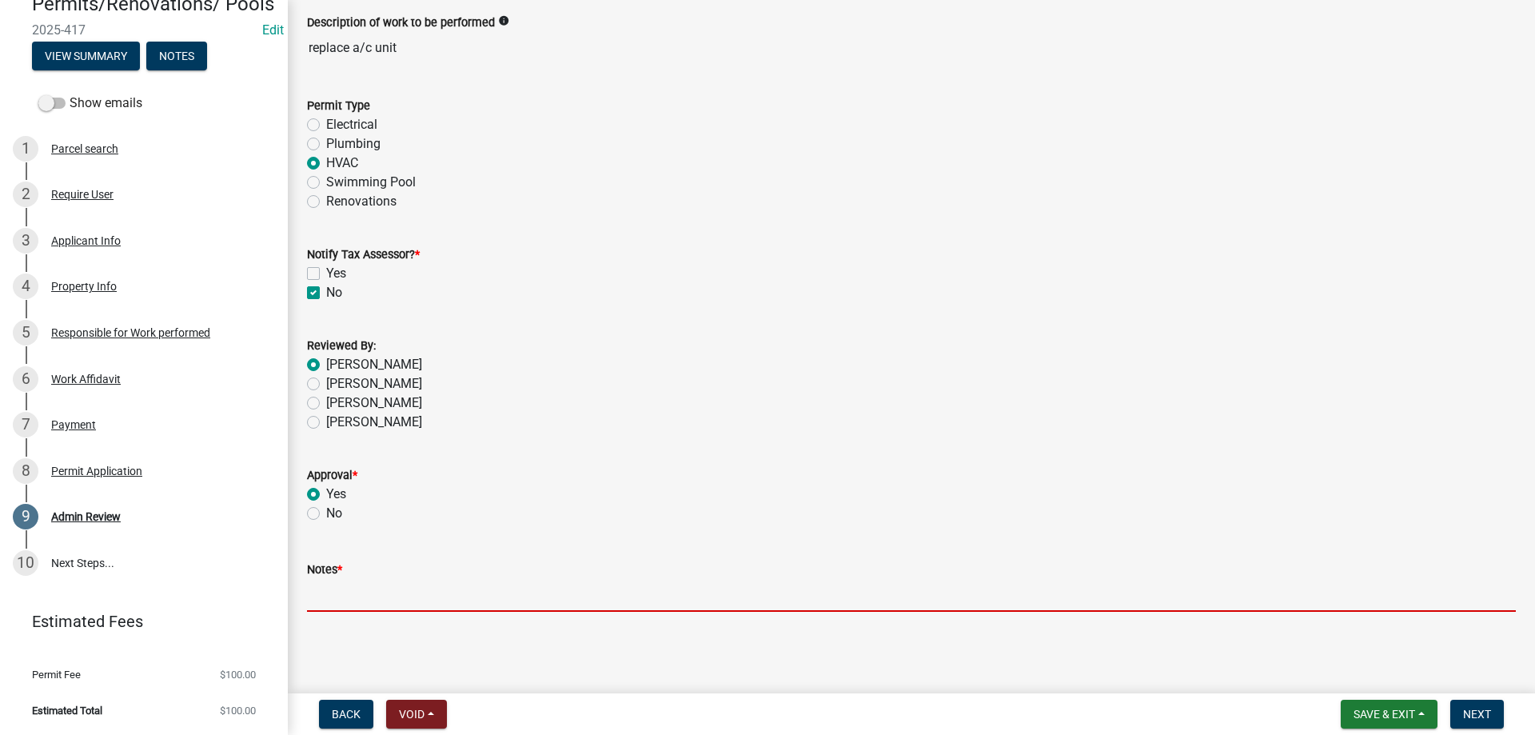
click at [409, 593] on input "Notes *" at bounding box center [911, 595] width 1209 height 33
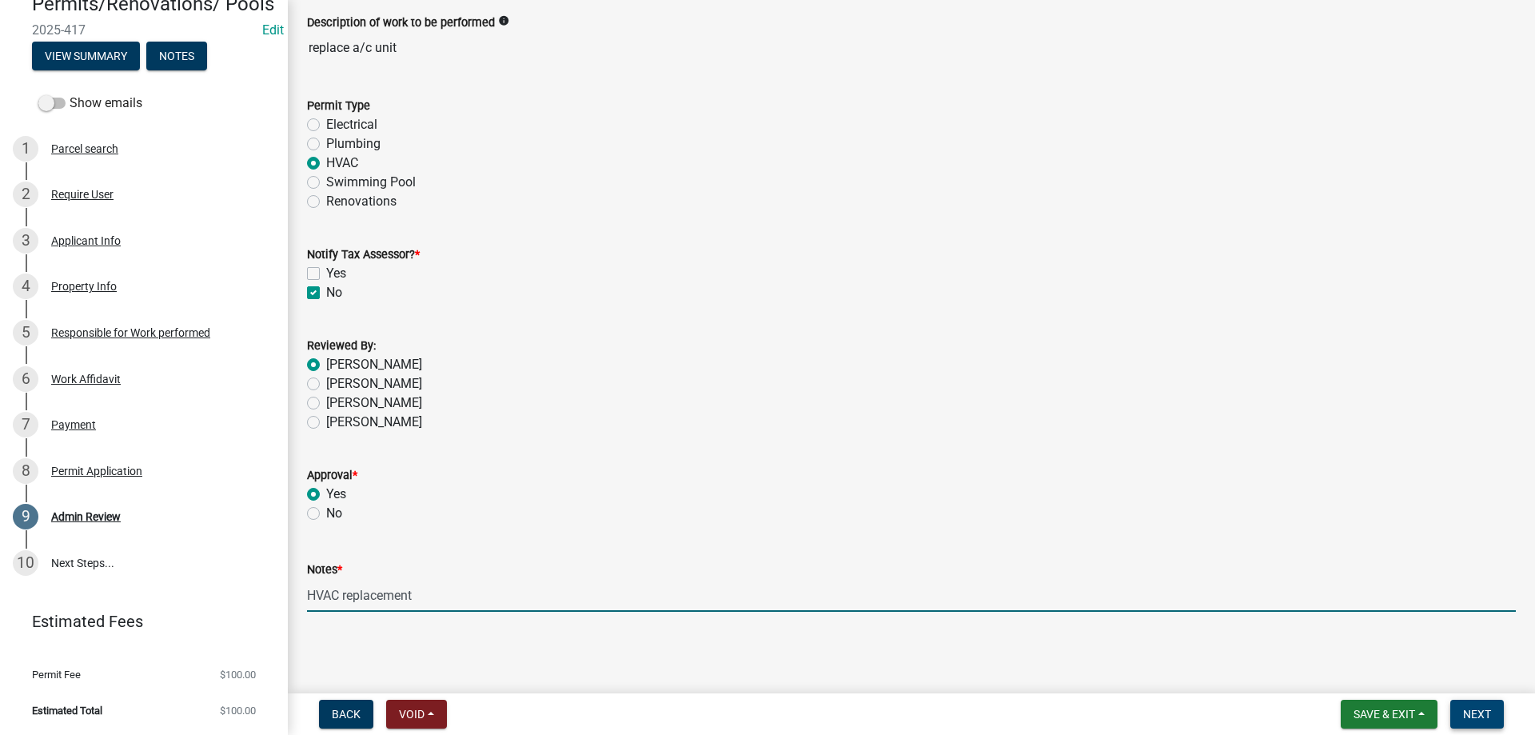
type input "HVAC replacement"
click at [1466, 706] on button "Next" at bounding box center [1477, 714] width 54 height 29
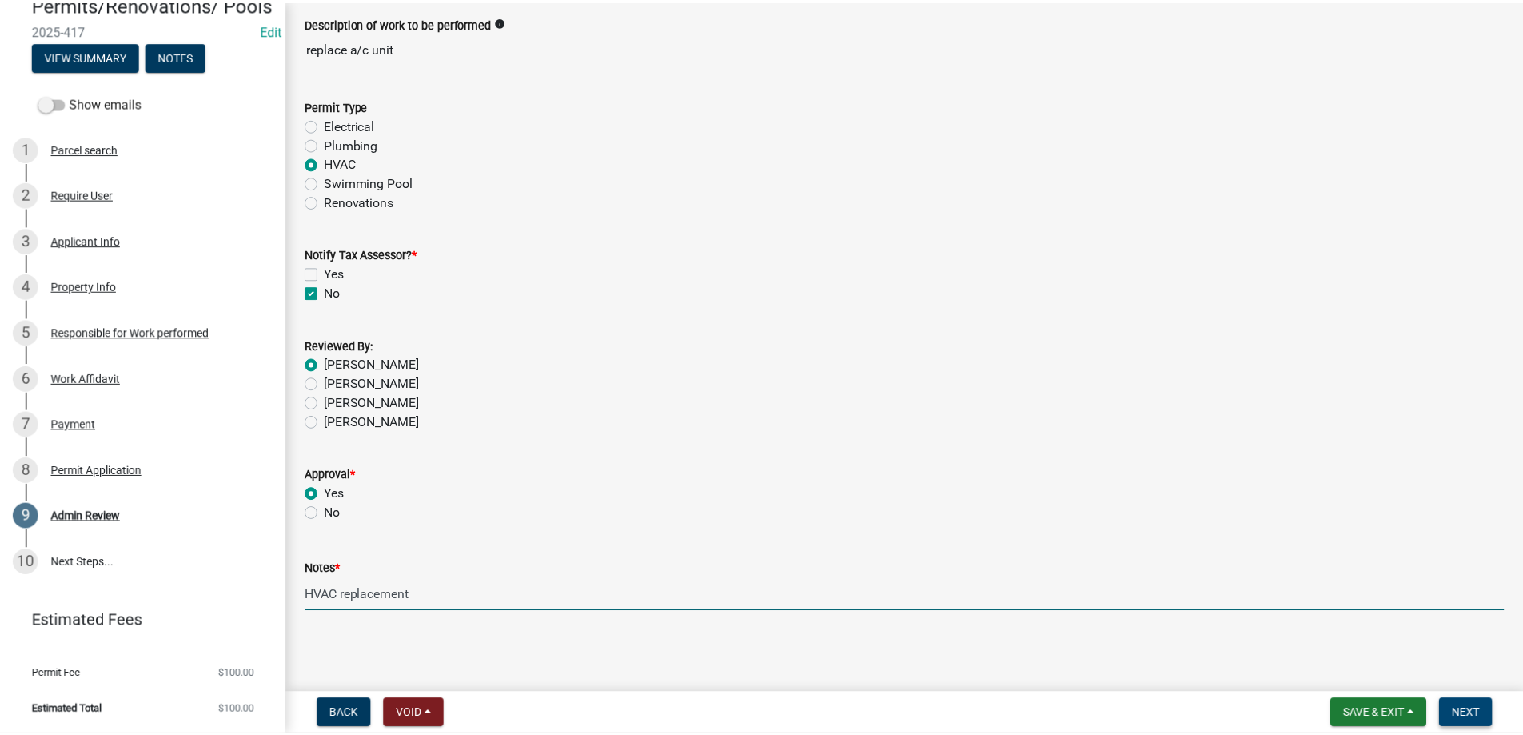
scroll to position [0, 0]
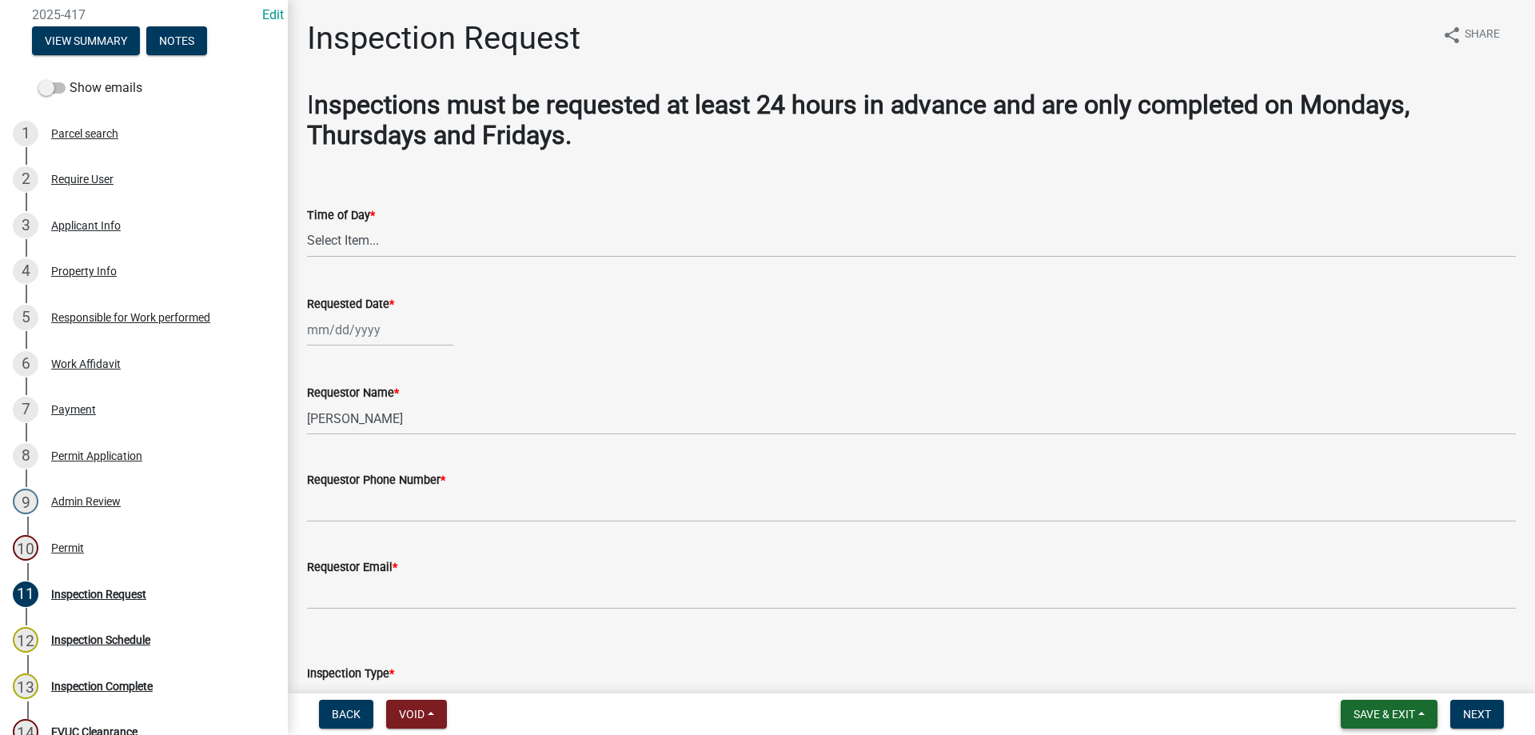
click at [1429, 712] on button "Save & Exit" at bounding box center [1389, 714] width 97 height 29
click at [1382, 672] on button "Save & Exit" at bounding box center [1374, 672] width 128 height 38
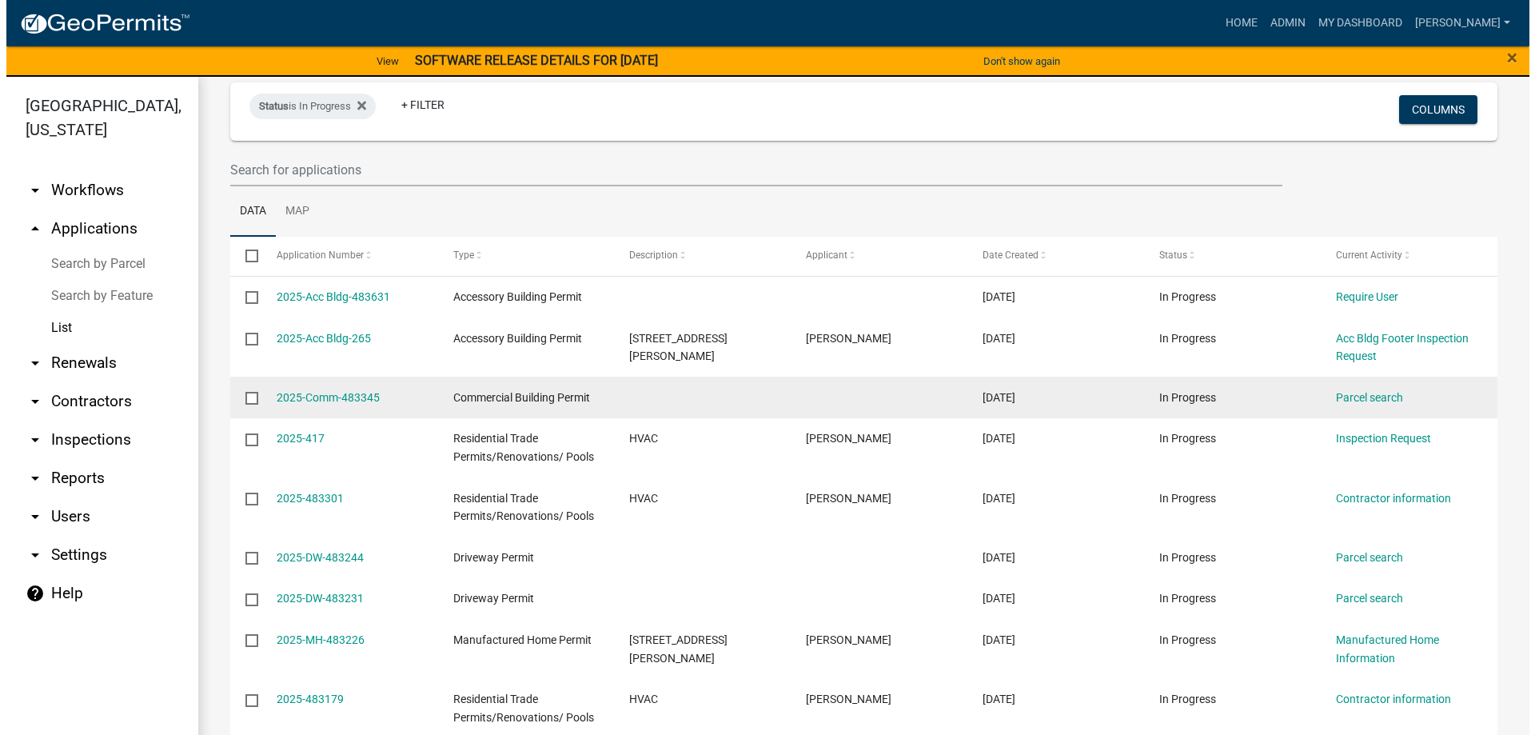
scroll to position [240, 0]
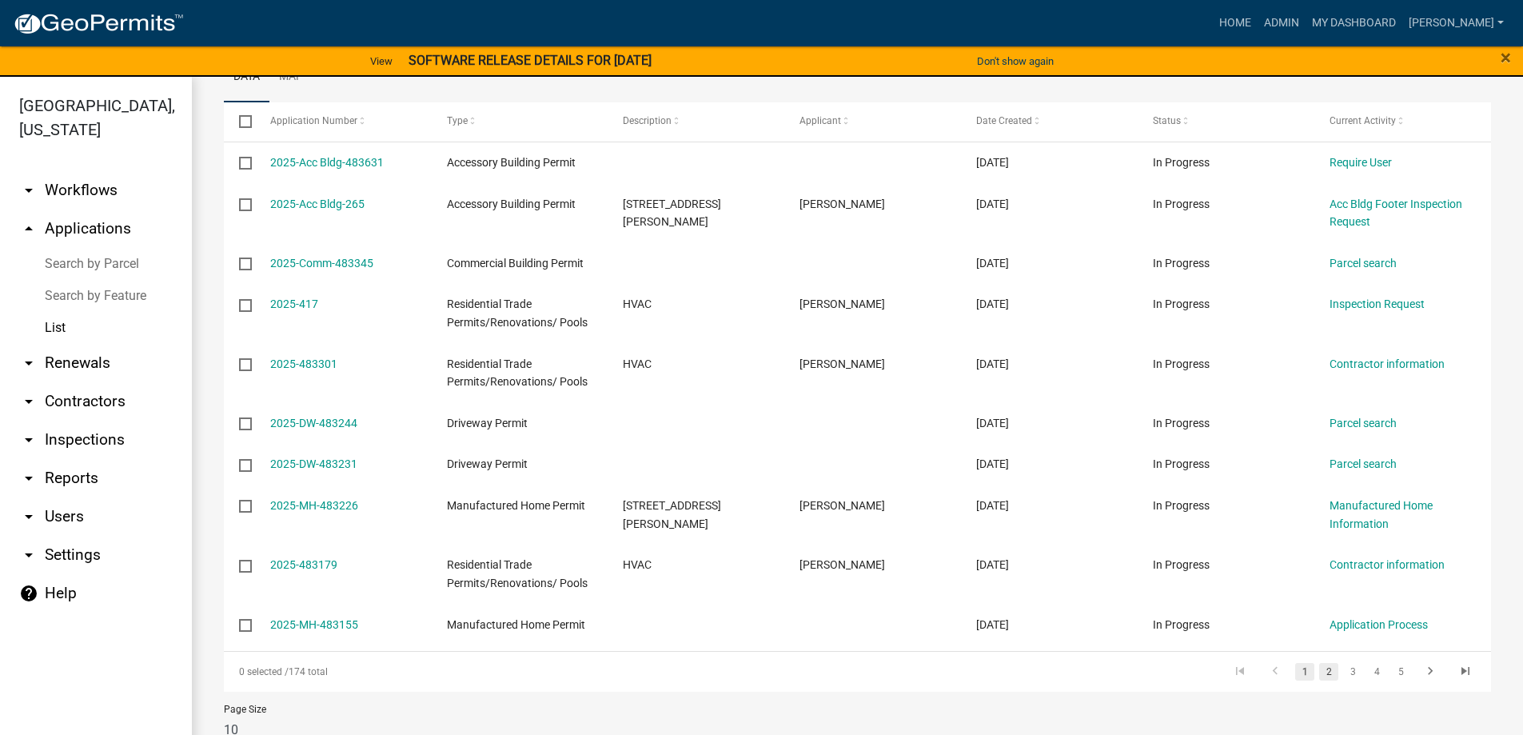
click at [1319, 674] on link "2" at bounding box center [1328, 672] width 19 height 18
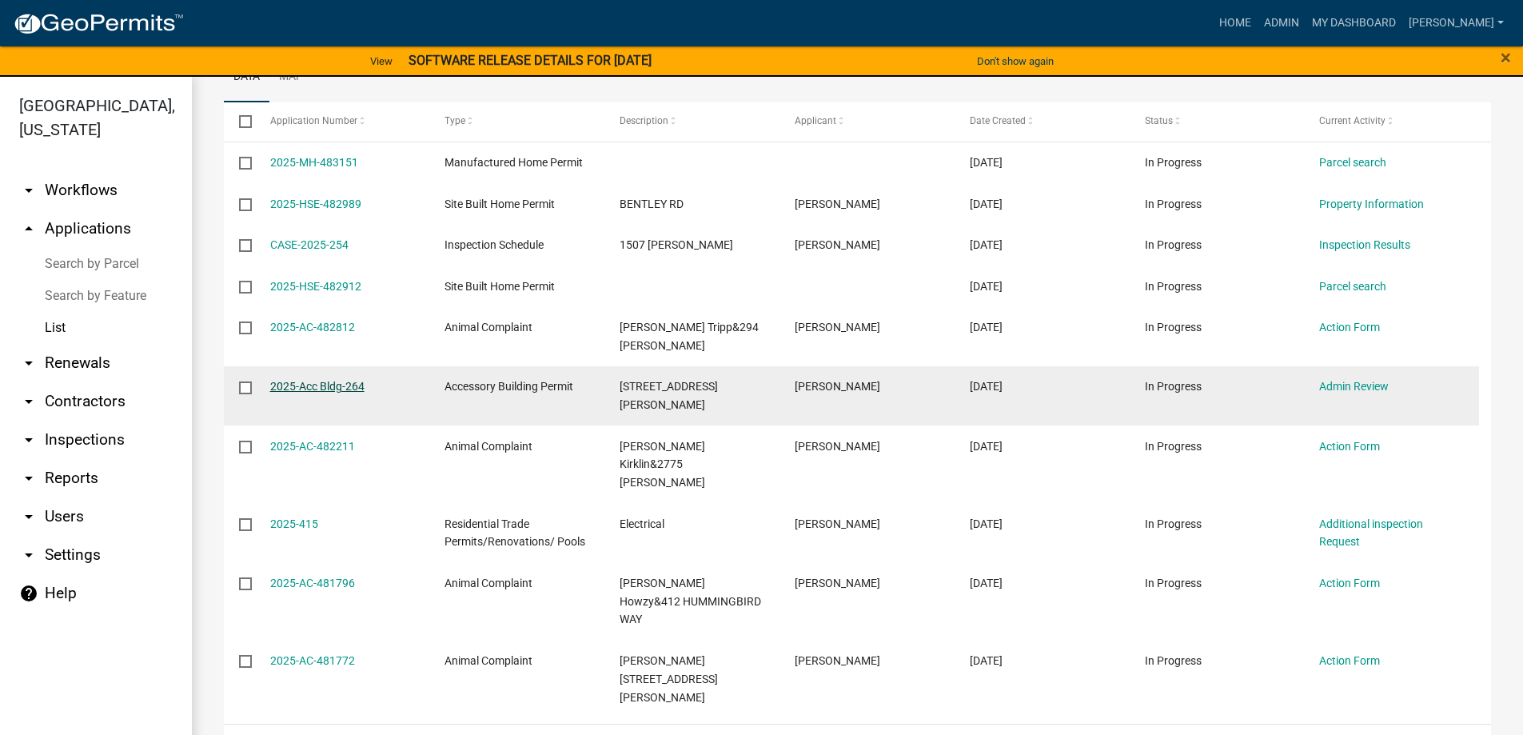
click at [345, 380] on link "2025-Acc Bldg-264" at bounding box center [317, 386] width 94 height 13
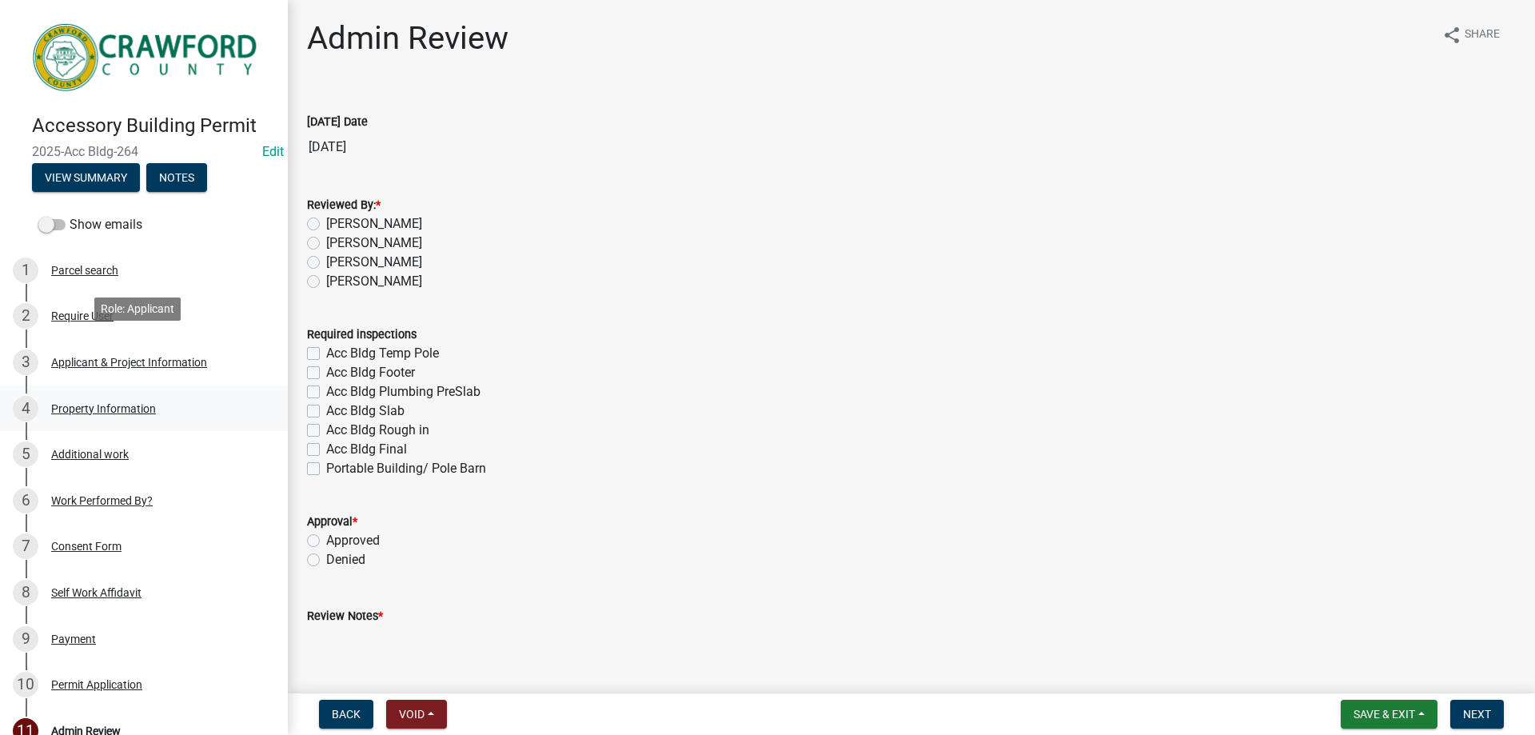
scroll to position [240, 0]
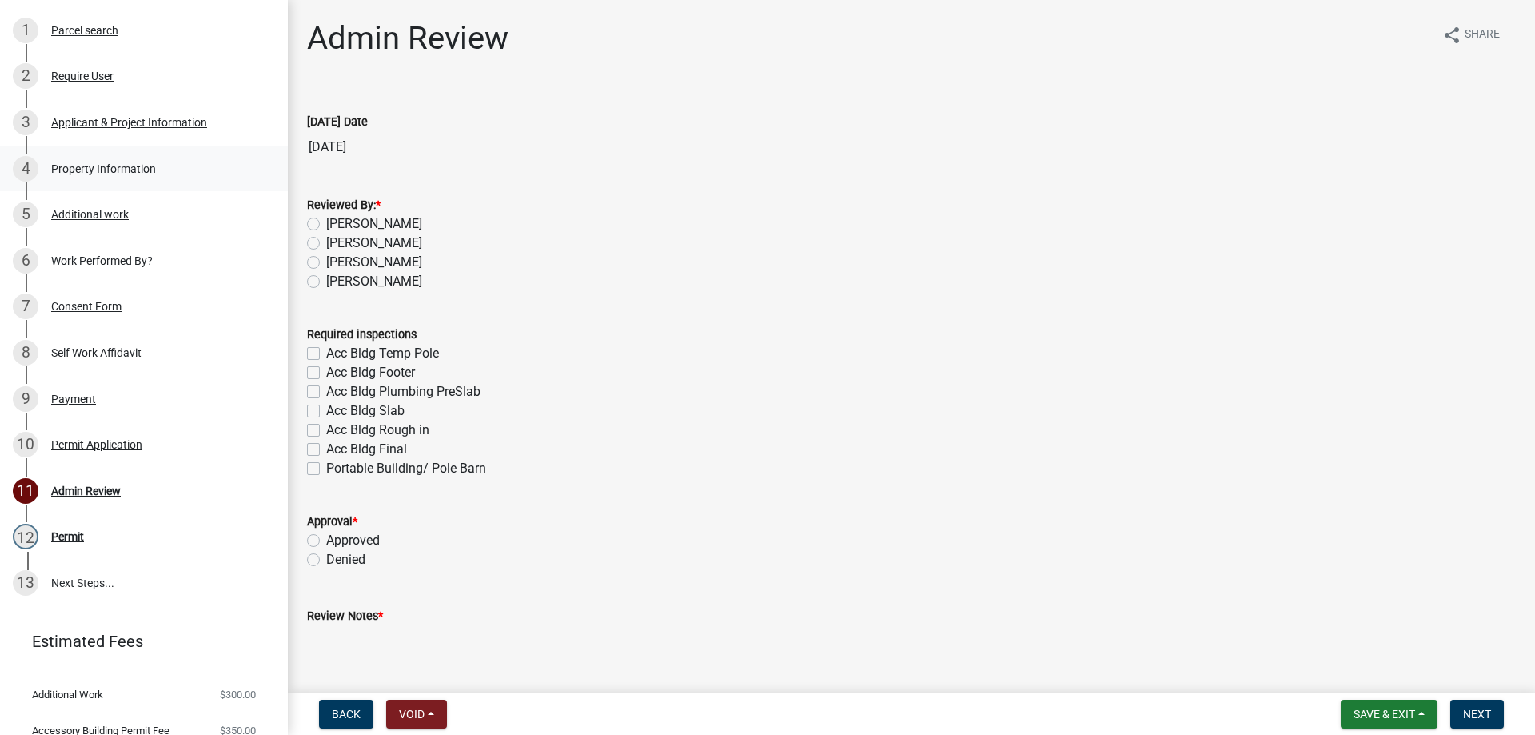
click at [109, 163] on div "Property Information" at bounding box center [103, 168] width 105 height 11
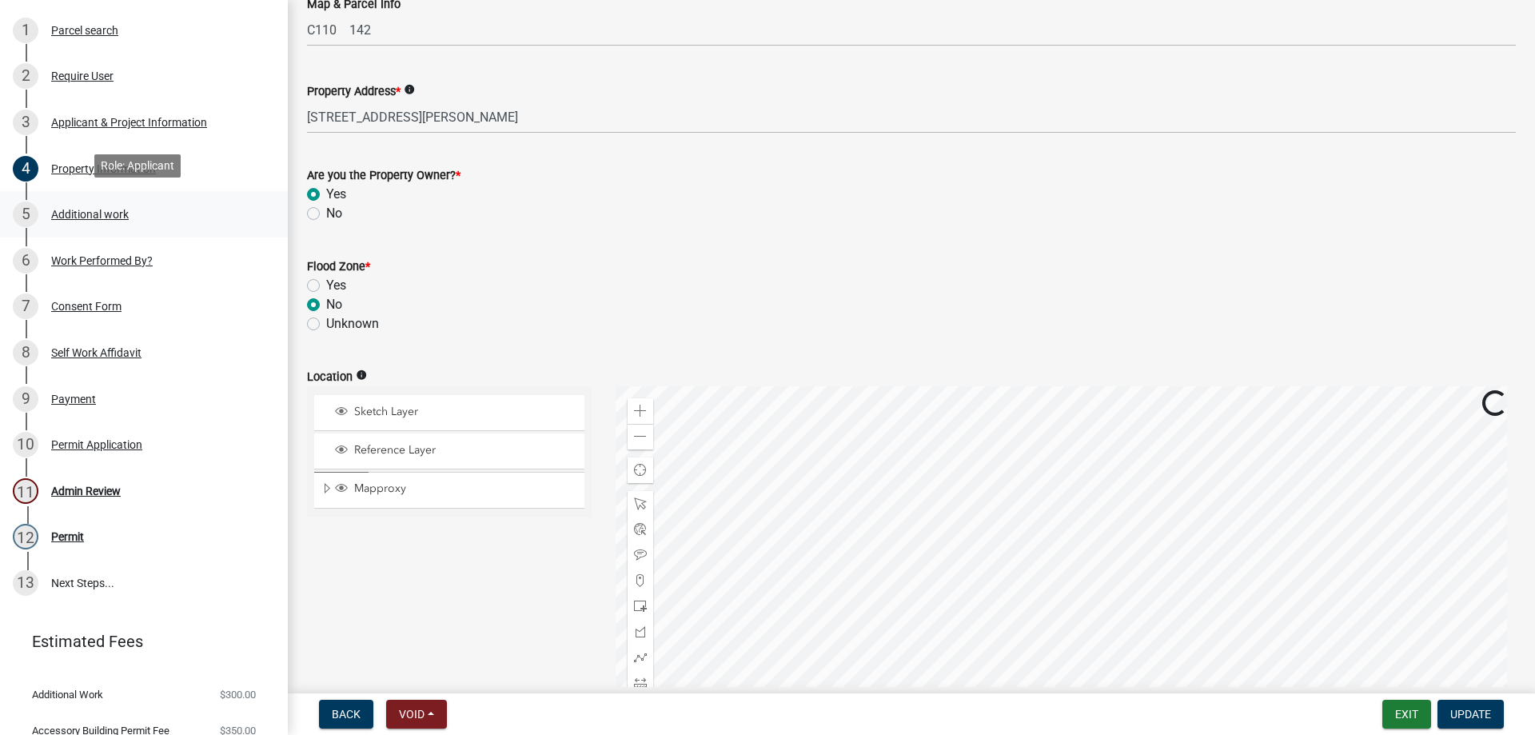
click at [89, 212] on div "Additional work" at bounding box center [90, 214] width 78 height 11
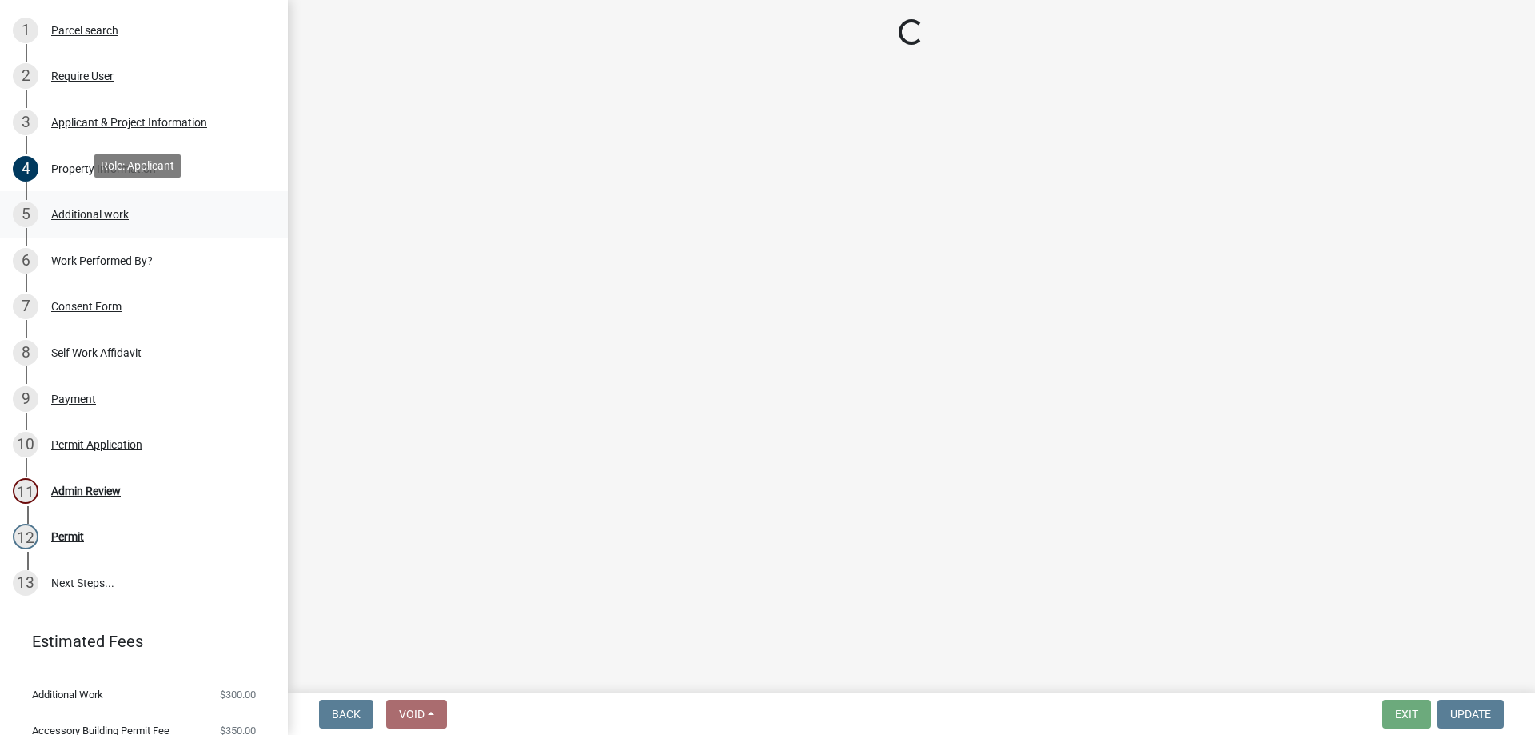
scroll to position [0, 0]
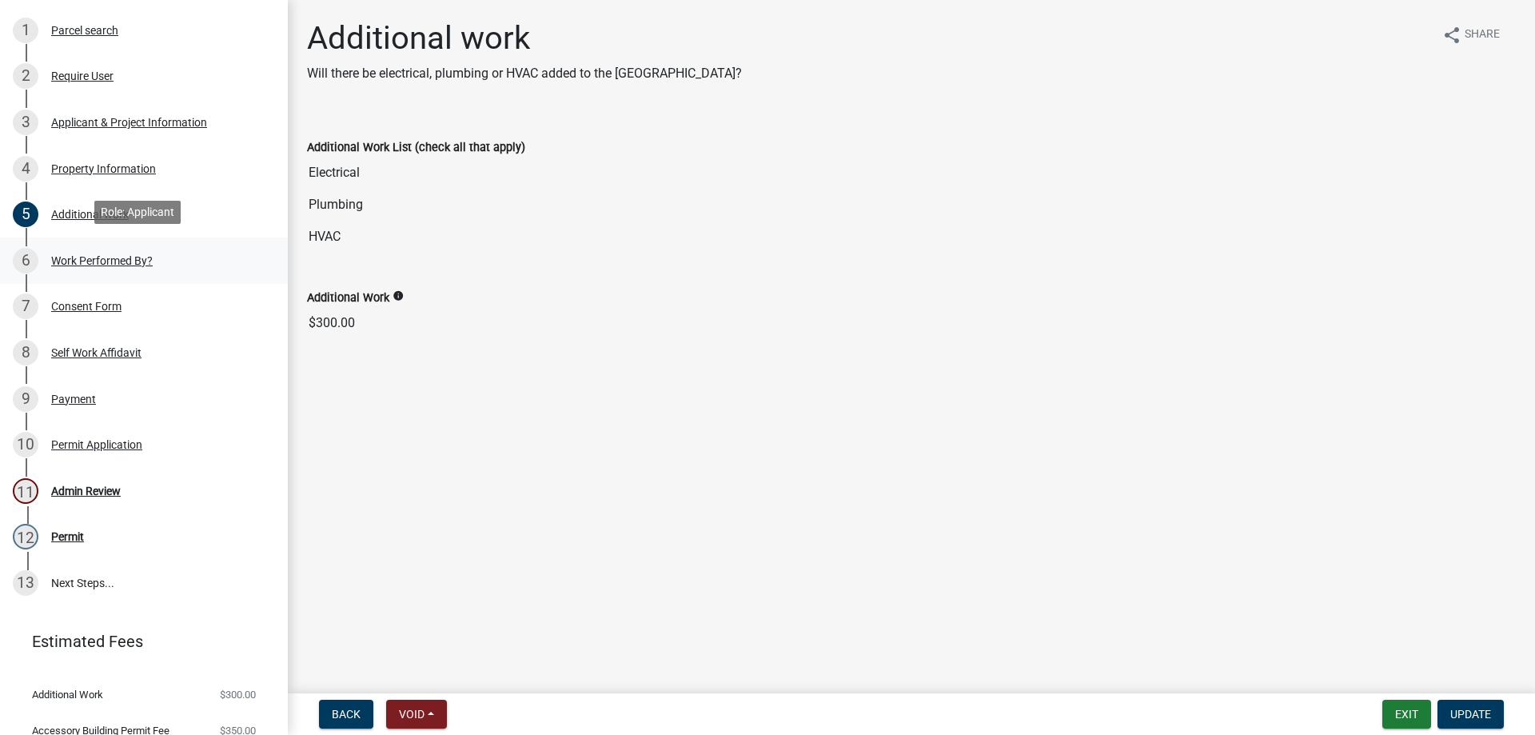
click at [85, 261] on div "Work Performed By?" at bounding box center [102, 260] width 102 height 11
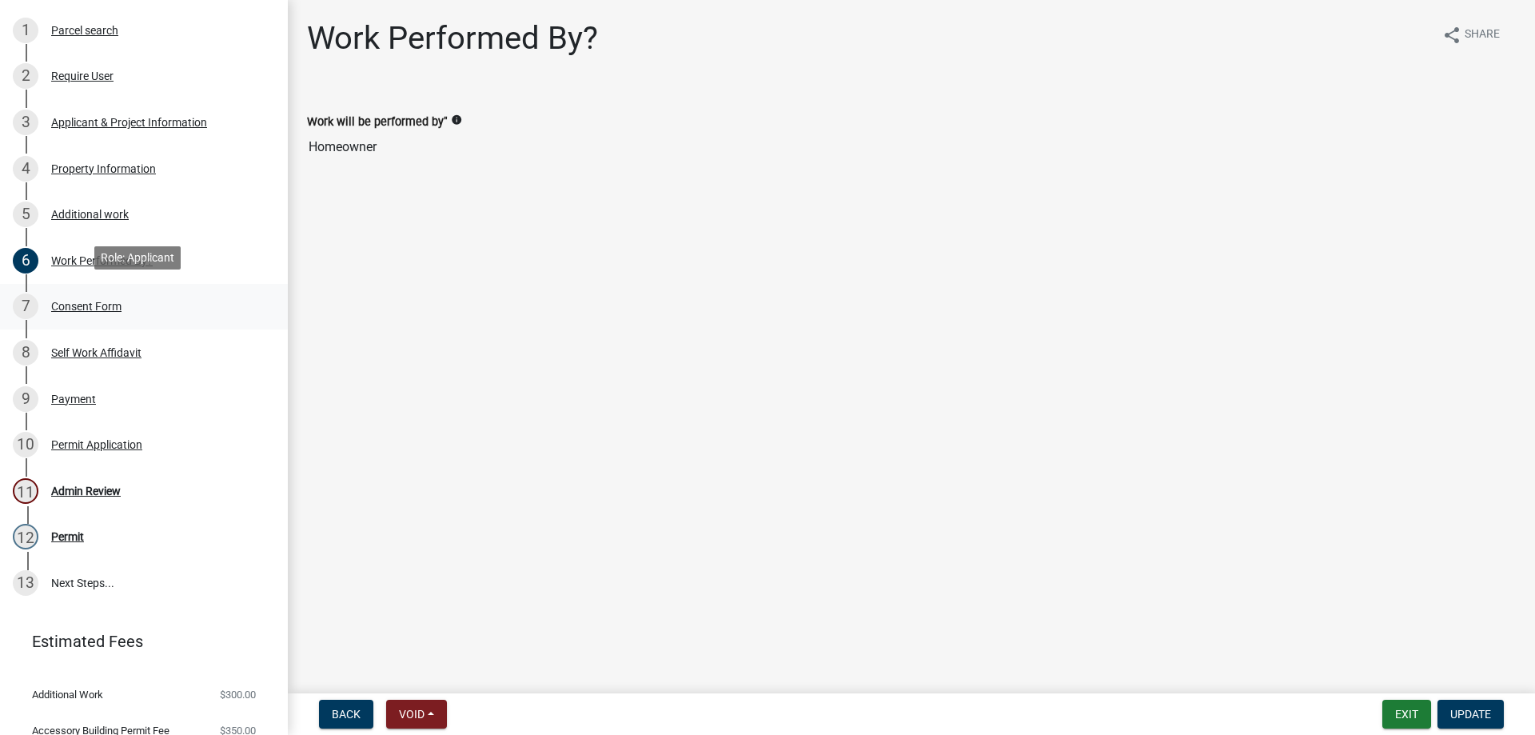
click at [77, 301] on div "Consent Form" at bounding box center [86, 306] width 70 height 11
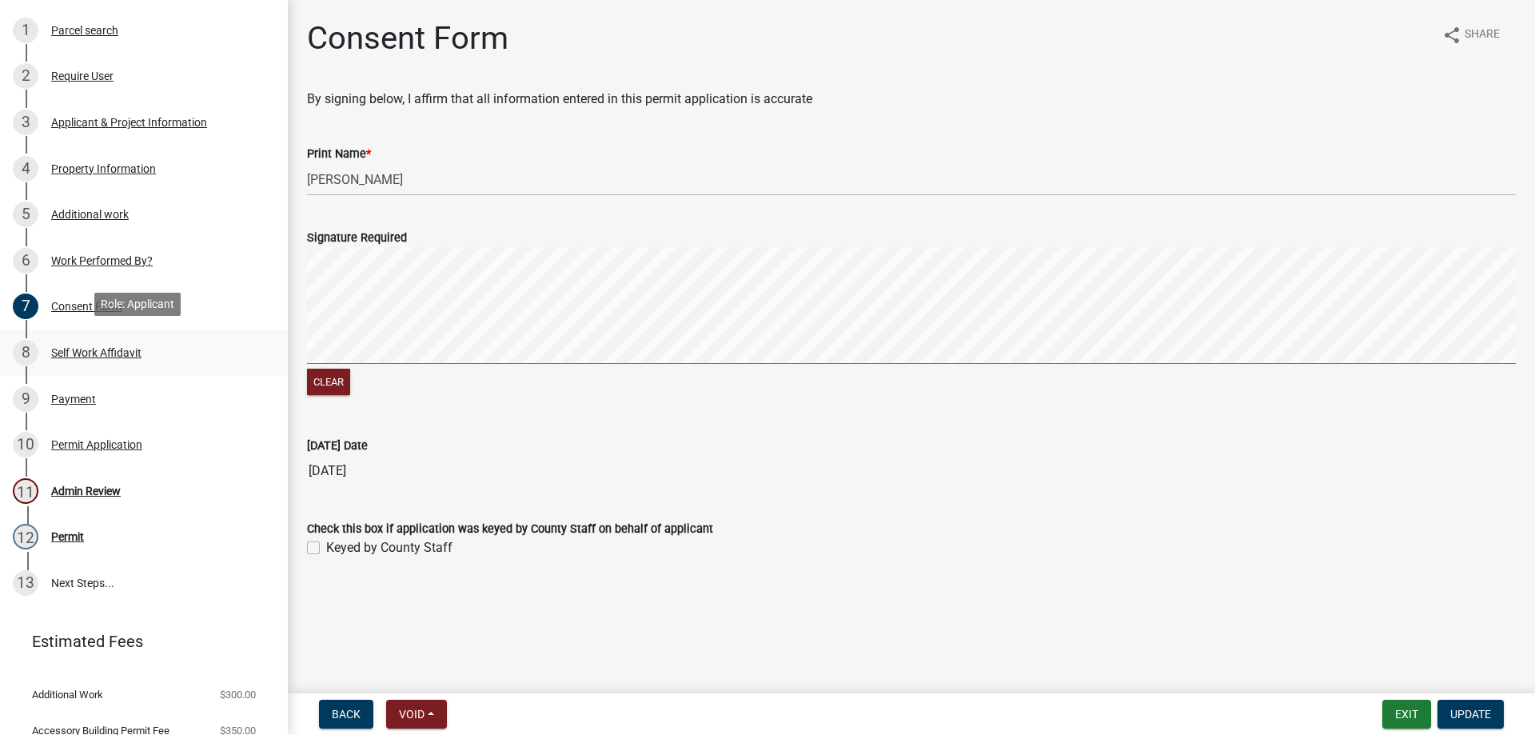
click at [70, 349] on div "Self Work Affidavit" at bounding box center [96, 352] width 90 height 11
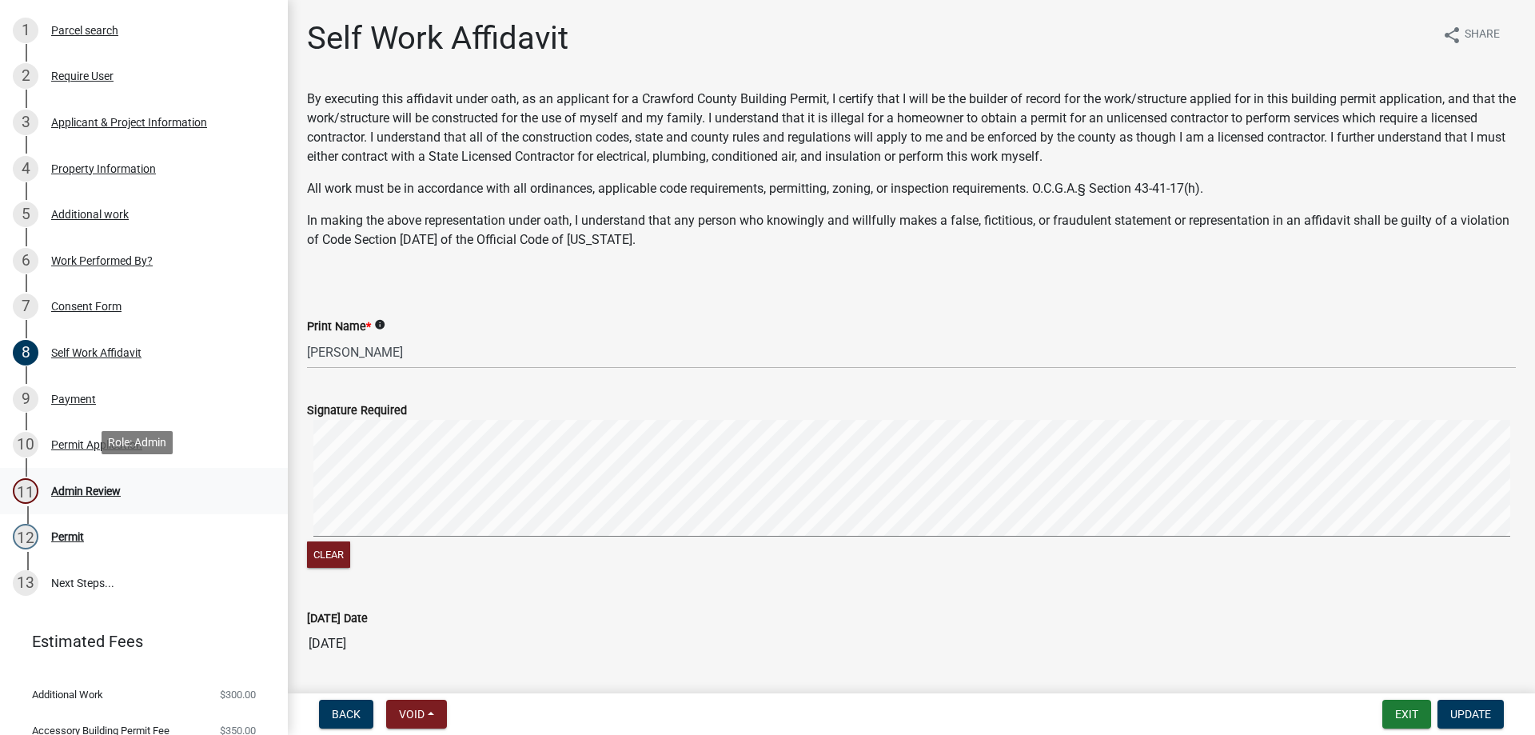
click at [70, 491] on div "Admin Review" at bounding box center [86, 490] width 70 height 11
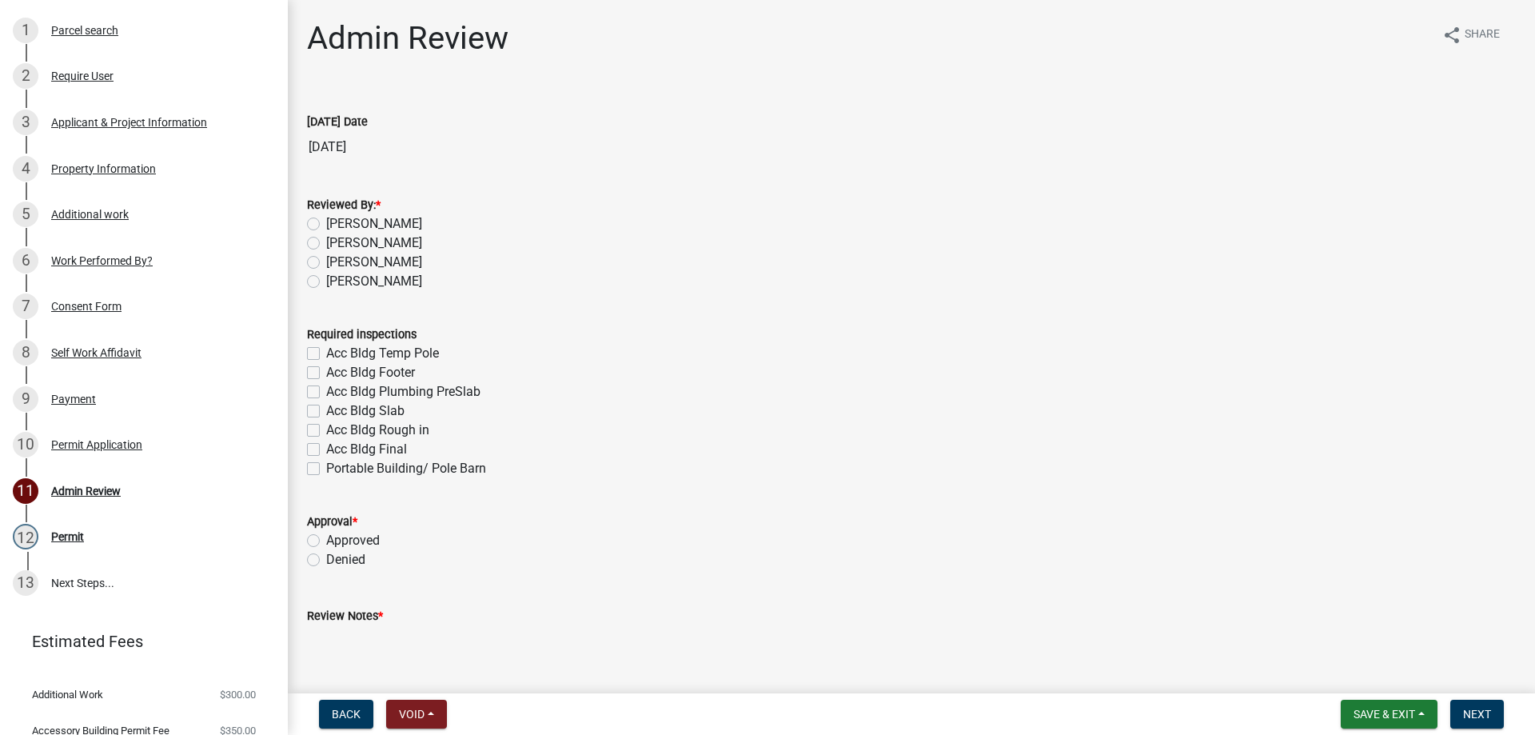
click at [326, 223] on label "[PERSON_NAME]" at bounding box center [374, 223] width 96 height 19
click at [326, 223] on input "[PERSON_NAME]" at bounding box center [331, 219] width 10 height 10
radio input "true"
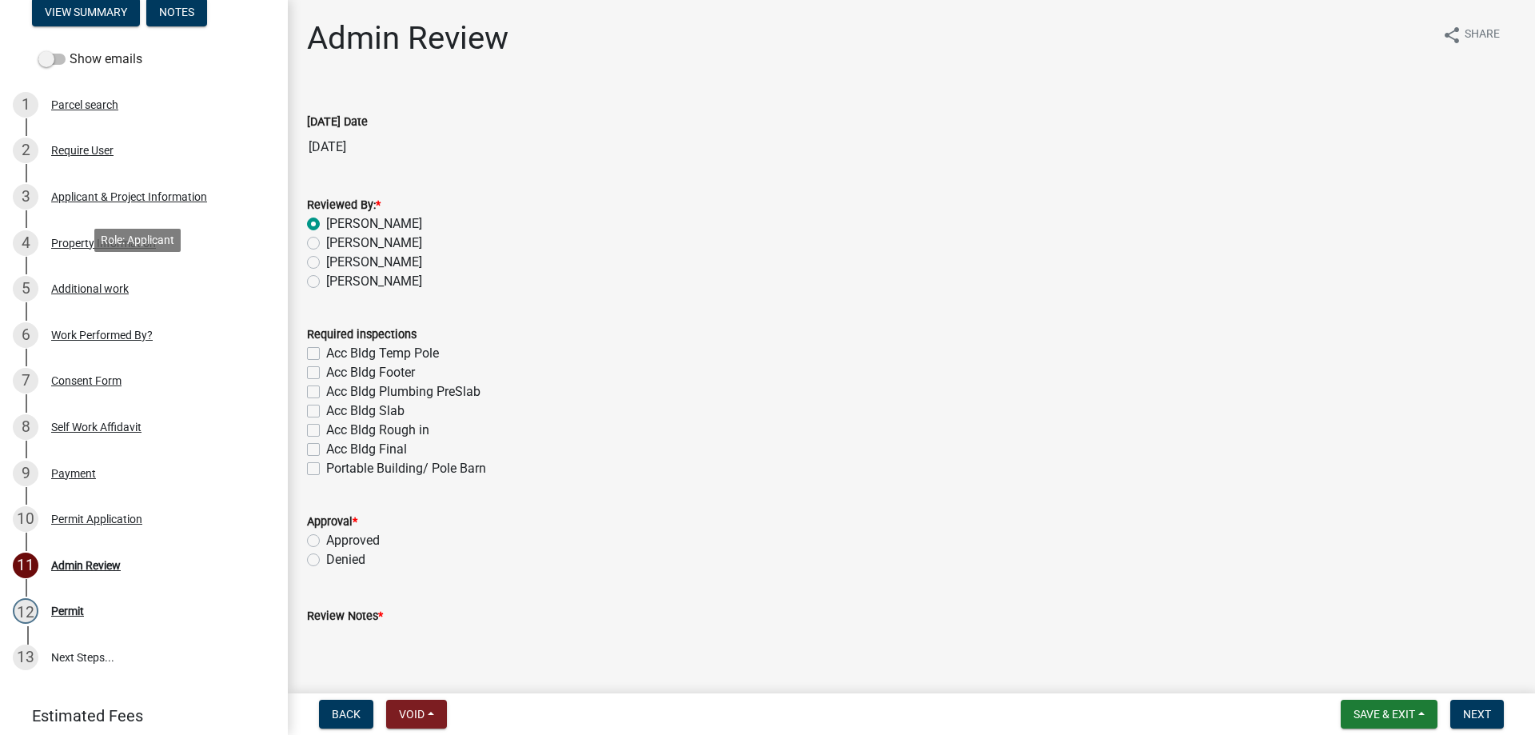
scroll to position [80, 0]
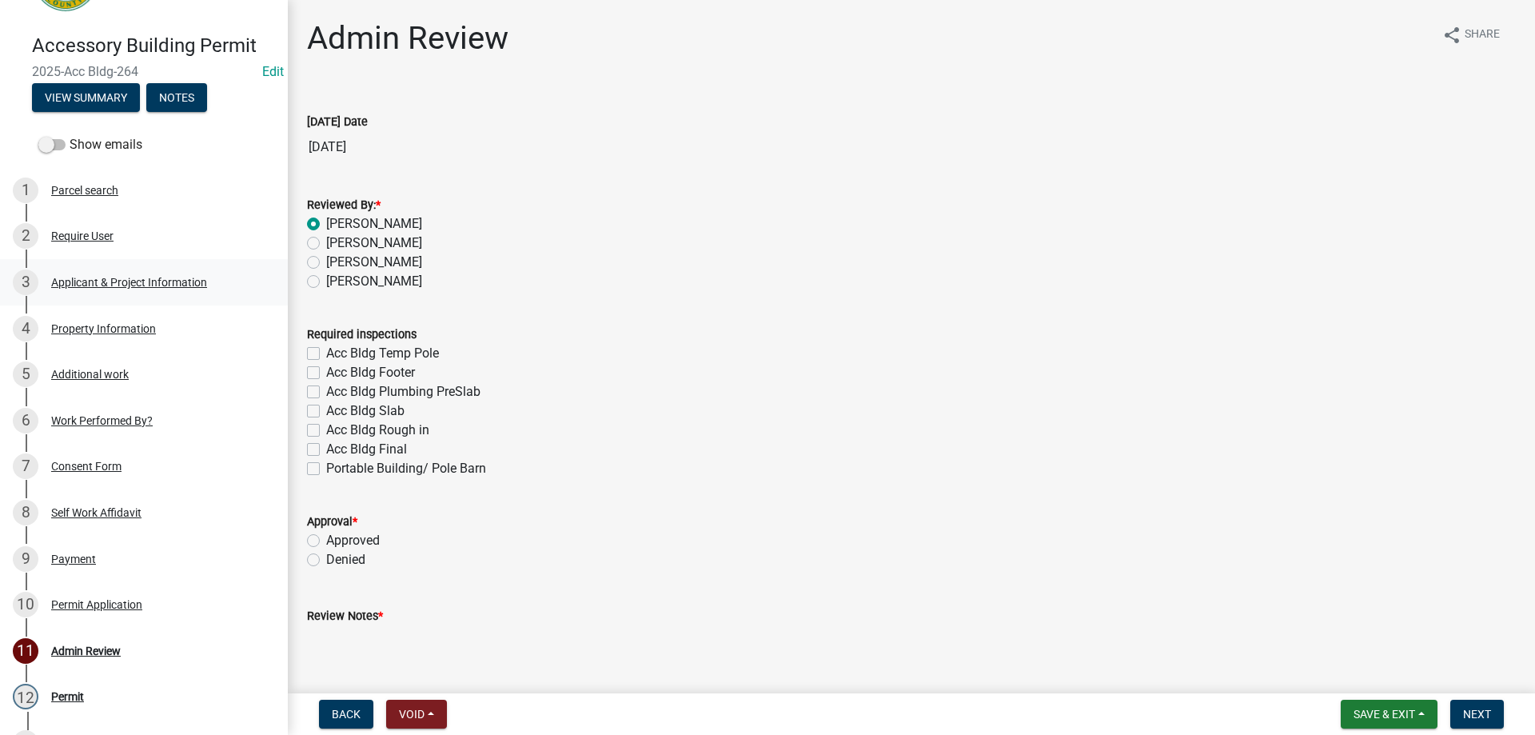
click at [65, 280] on div "Applicant & Project Information" at bounding box center [129, 282] width 156 height 11
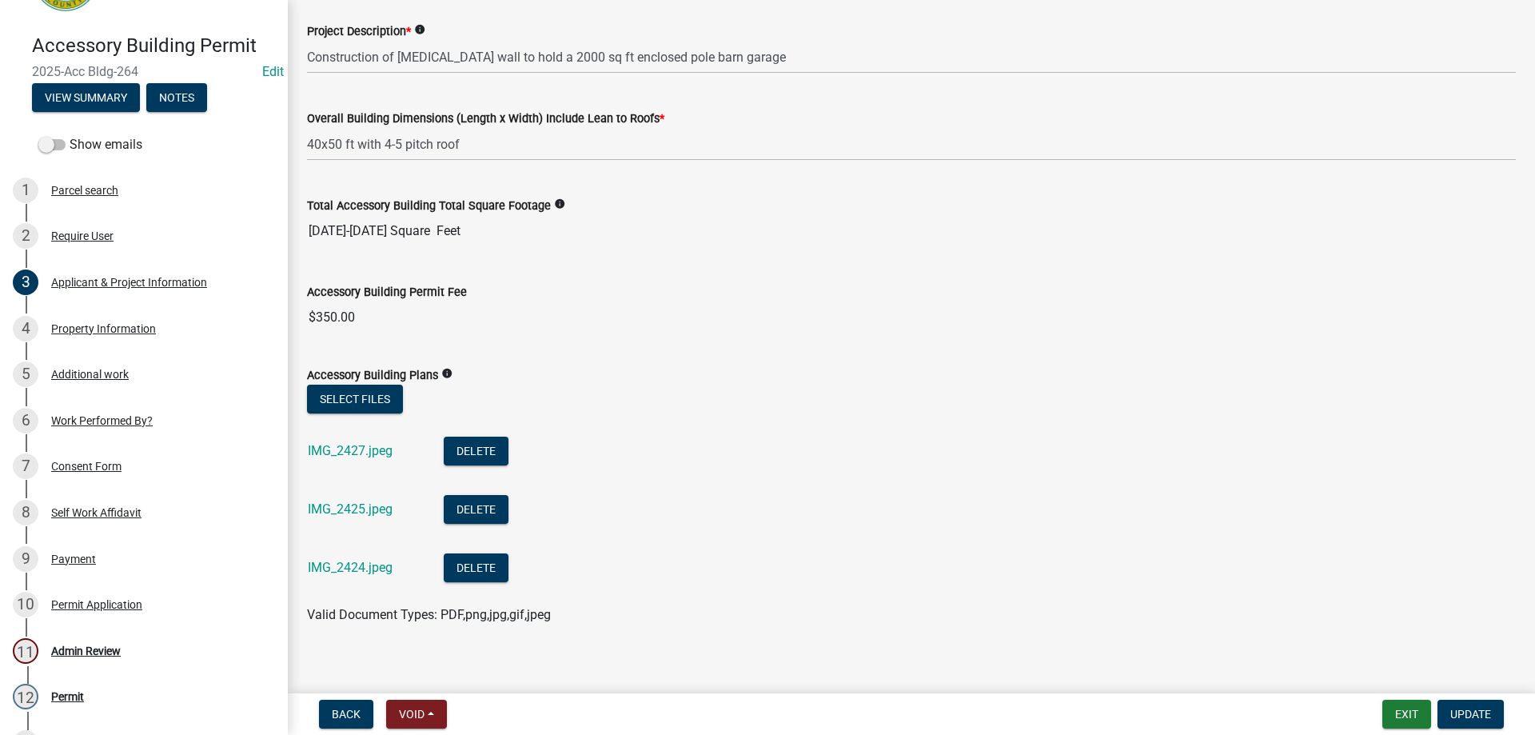
scroll to position [589, 0]
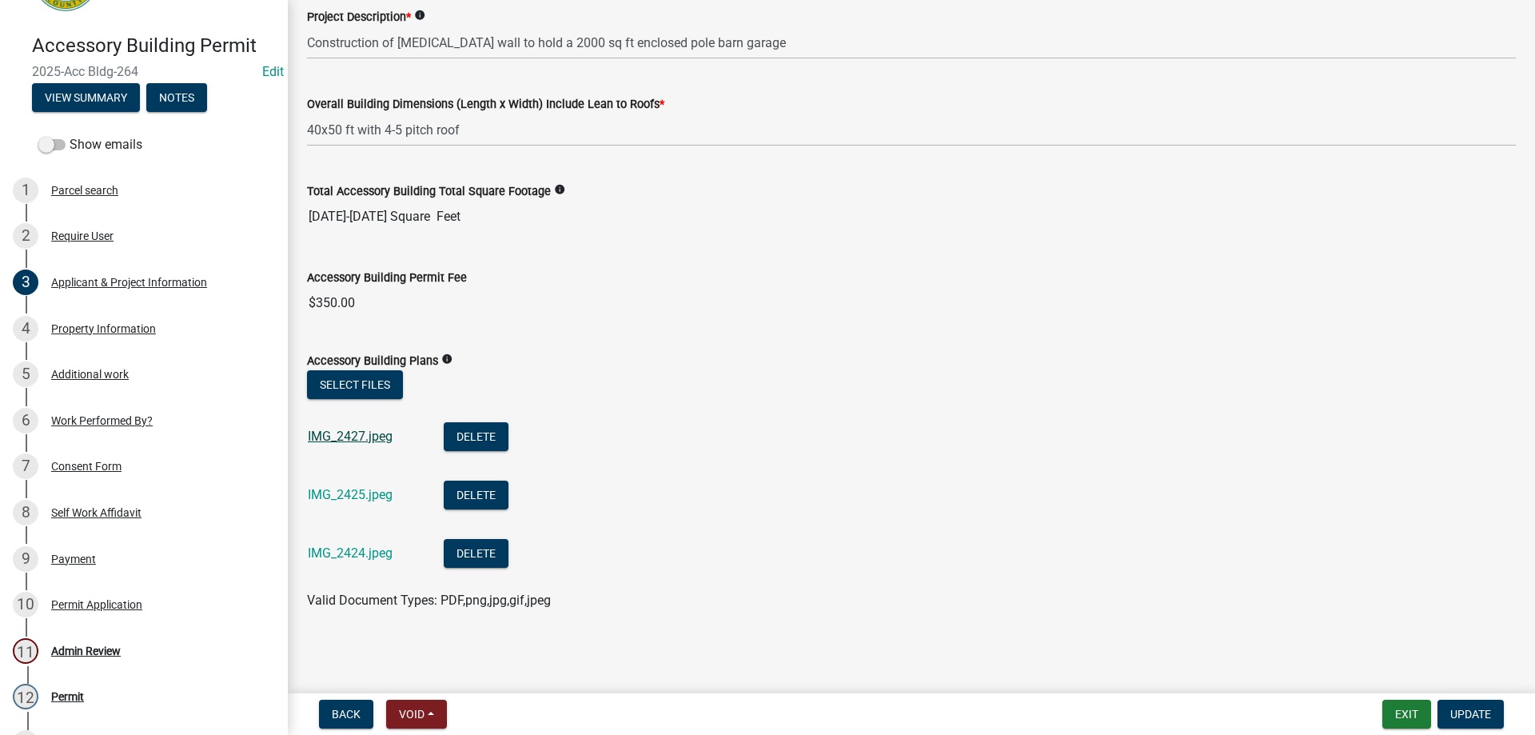
click at [335, 435] on link "IMG_2427.jpeg" at bounding box center [350, 436] width 85 height 15
click at [367, 489] on link "IMG_2425.jpeg" at bounding box center [350, 494] width 85 height 15
click at [340, 557] on link "IMG_2424.jpeg" at bounding box center [350, 552] width 85 height 15
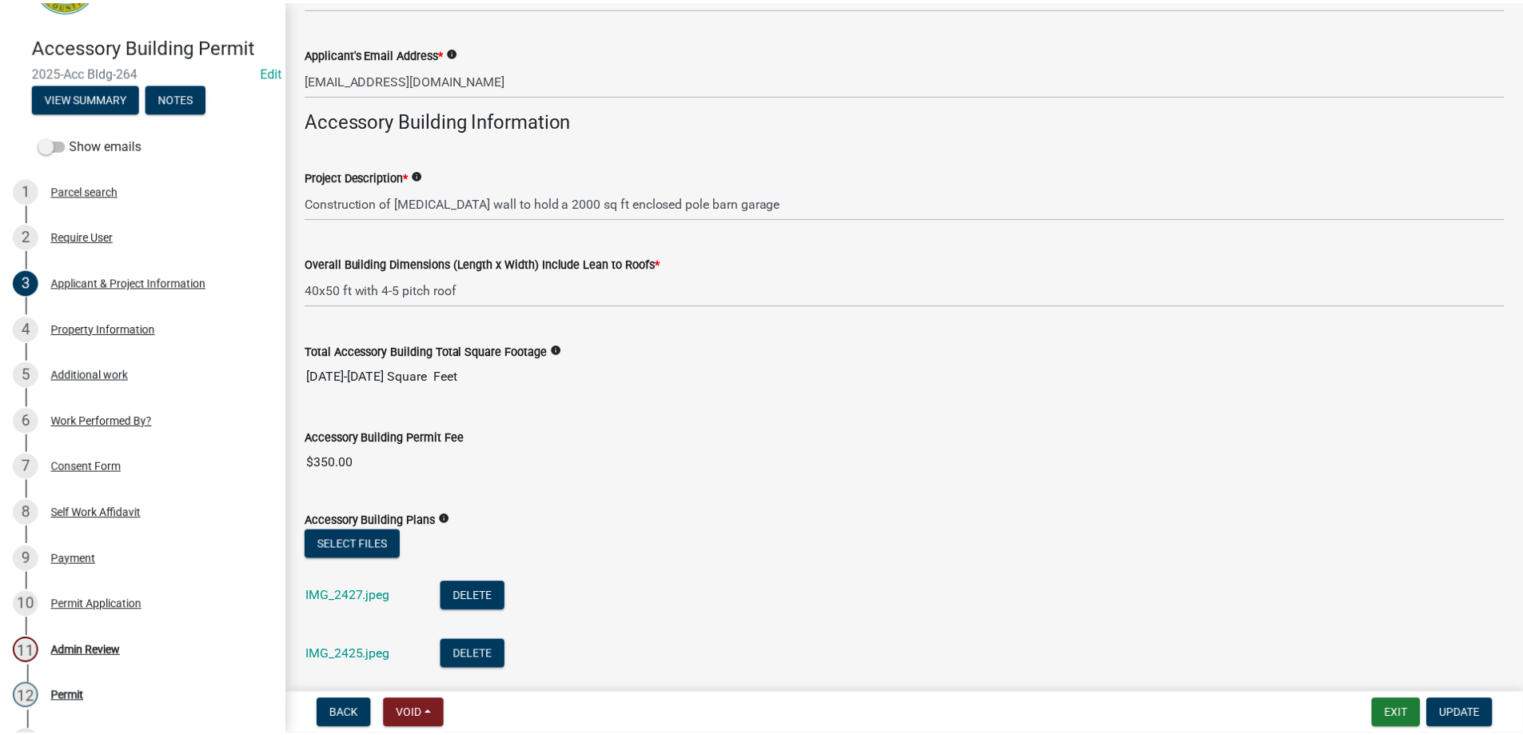
scroll to position [190, 0]
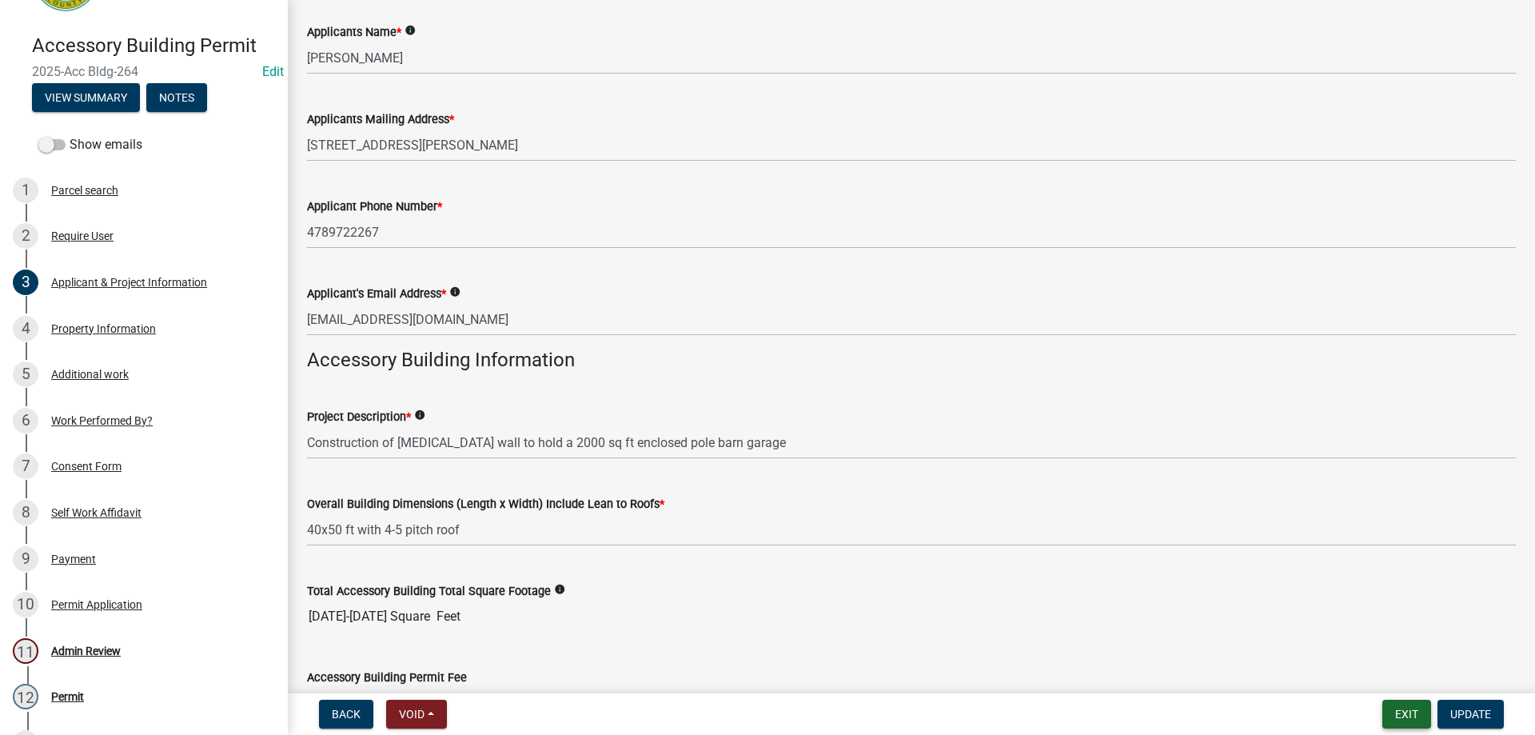
click at [1415, 710] on button "Exit" at bounding box center [1407, 714] width 49 height 29
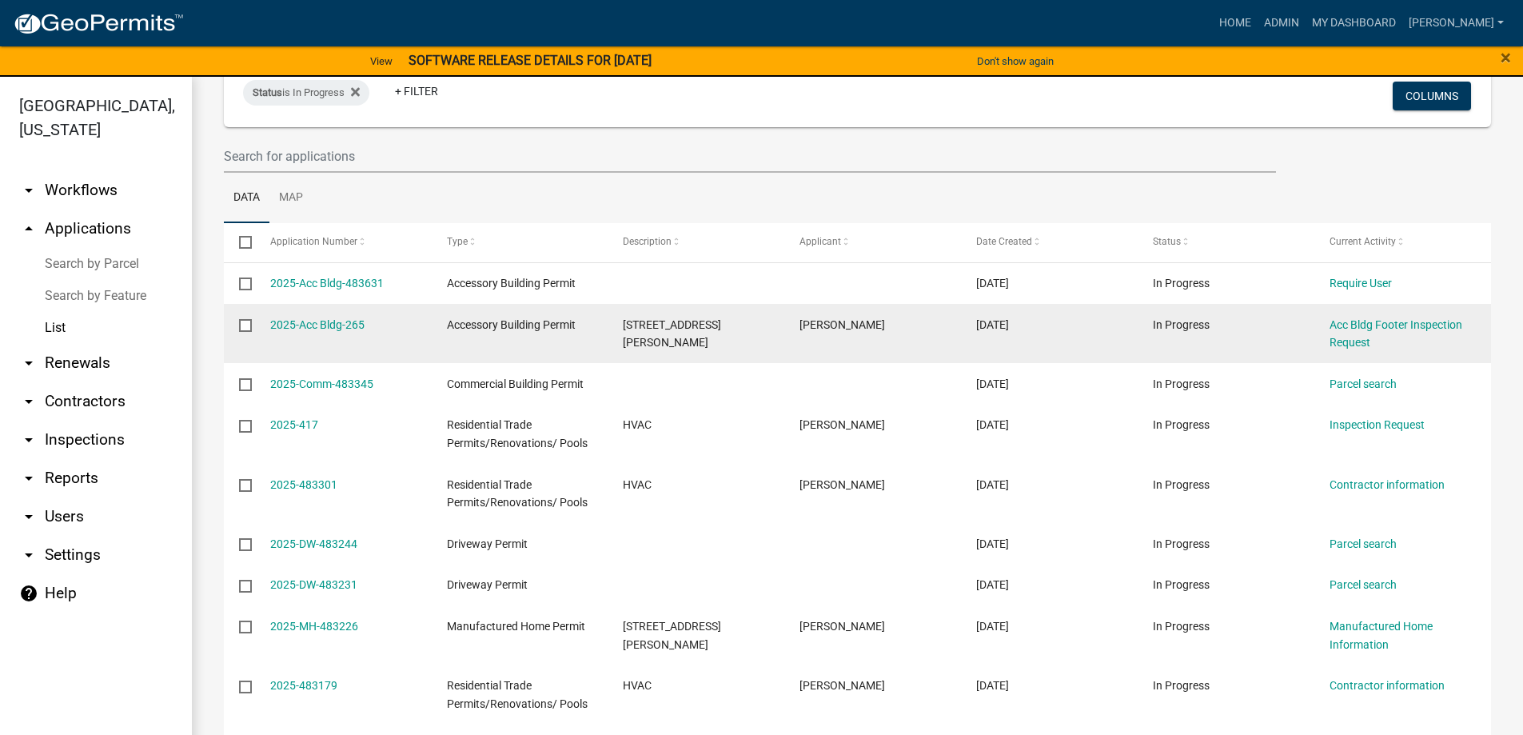
scroll to position [240, 0]
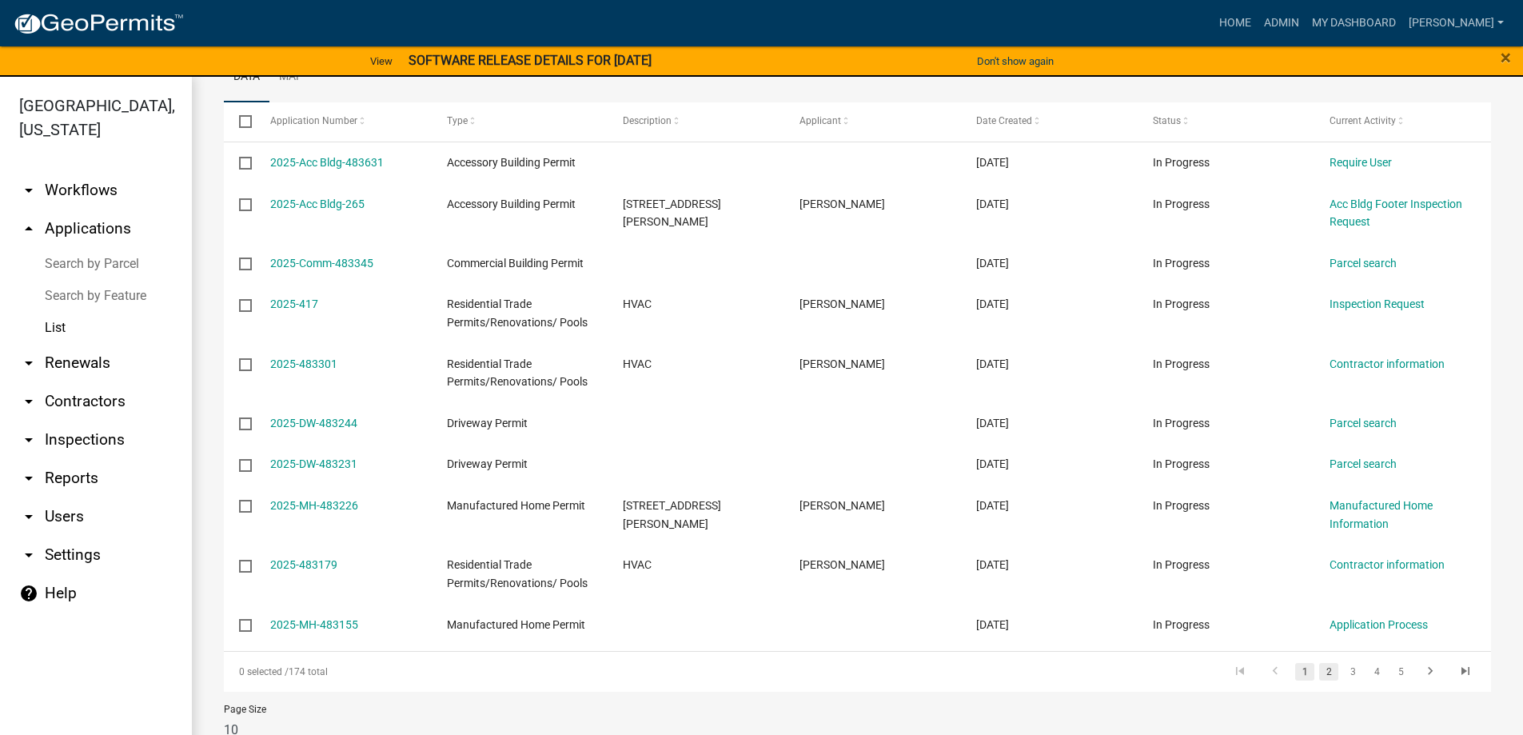
click at [1319, 674] on link "2" at bounding box center [1328, 672] width 19 height 18
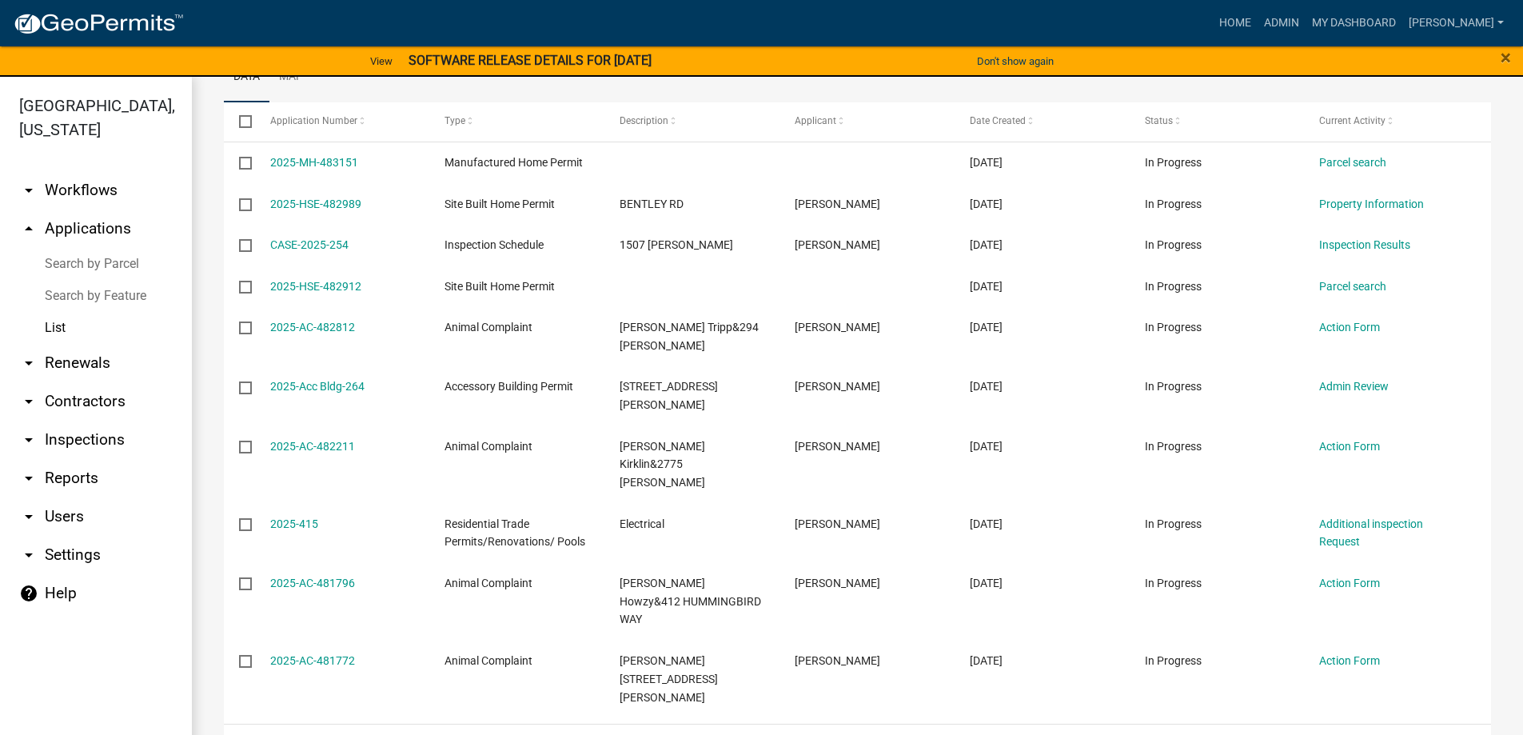
click at [1343, 734] on link "3" at bounding box center [1352, 745] width 19 height 18
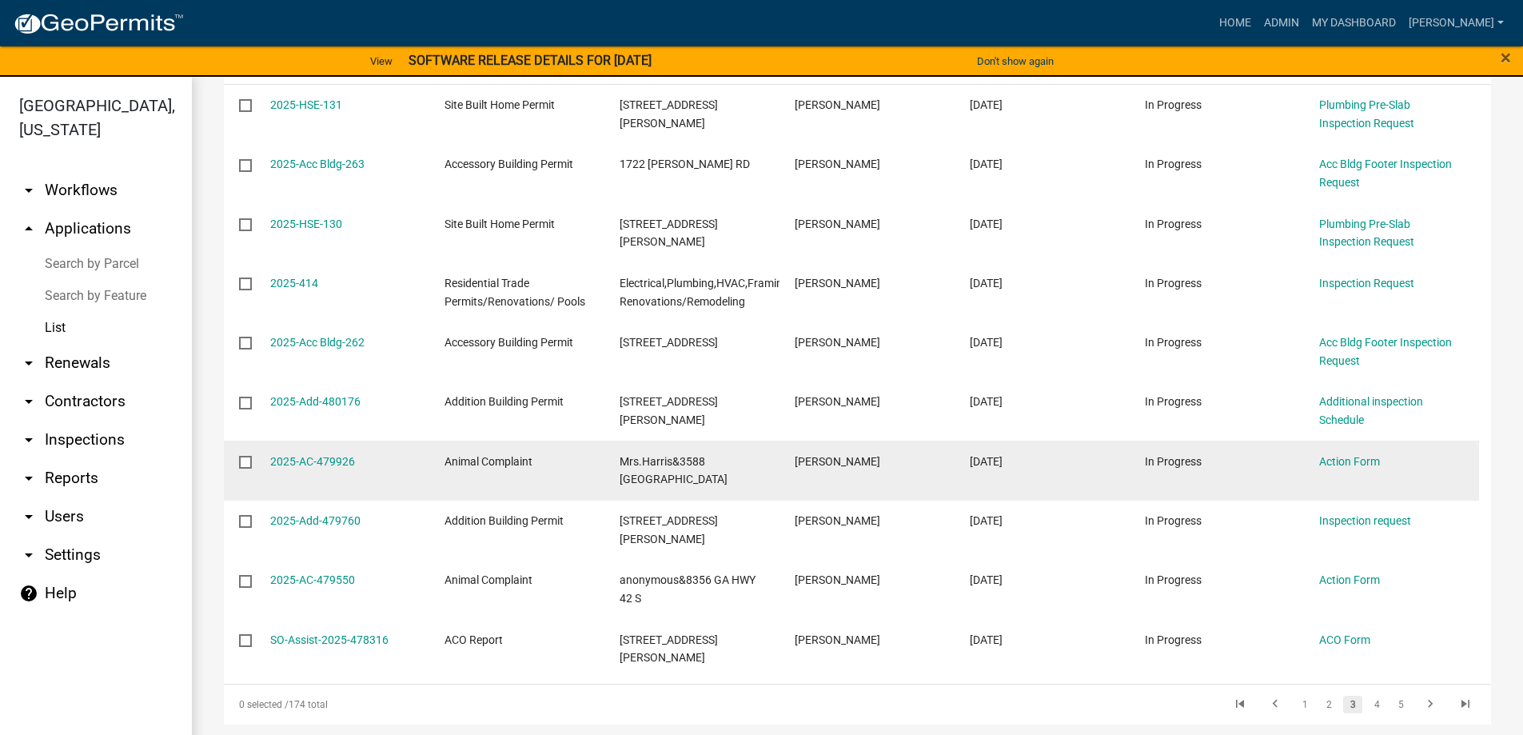
scroll to position [332, 0]
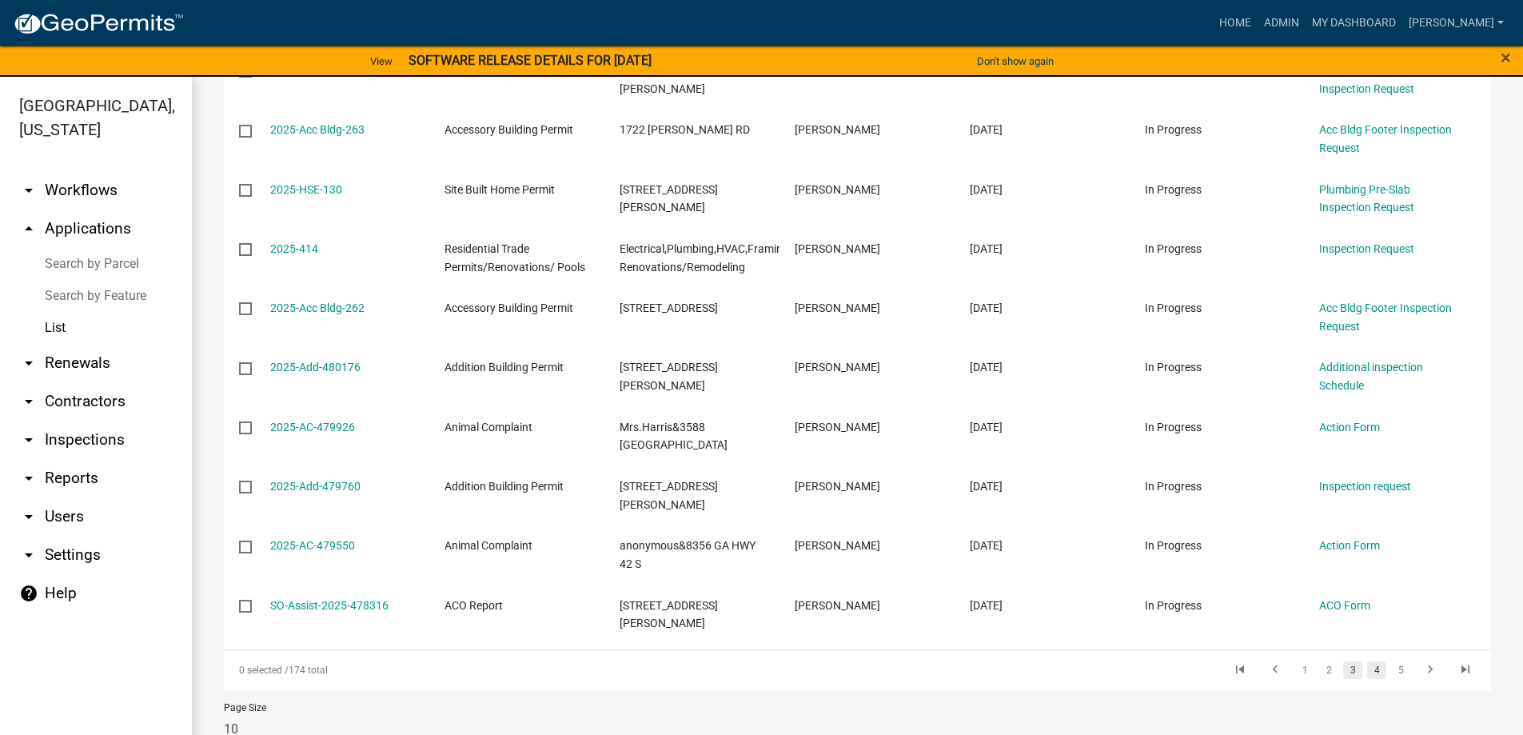
click at [1367, 661] on link "4" at bounding box center [1376, 670] width 19 height 18
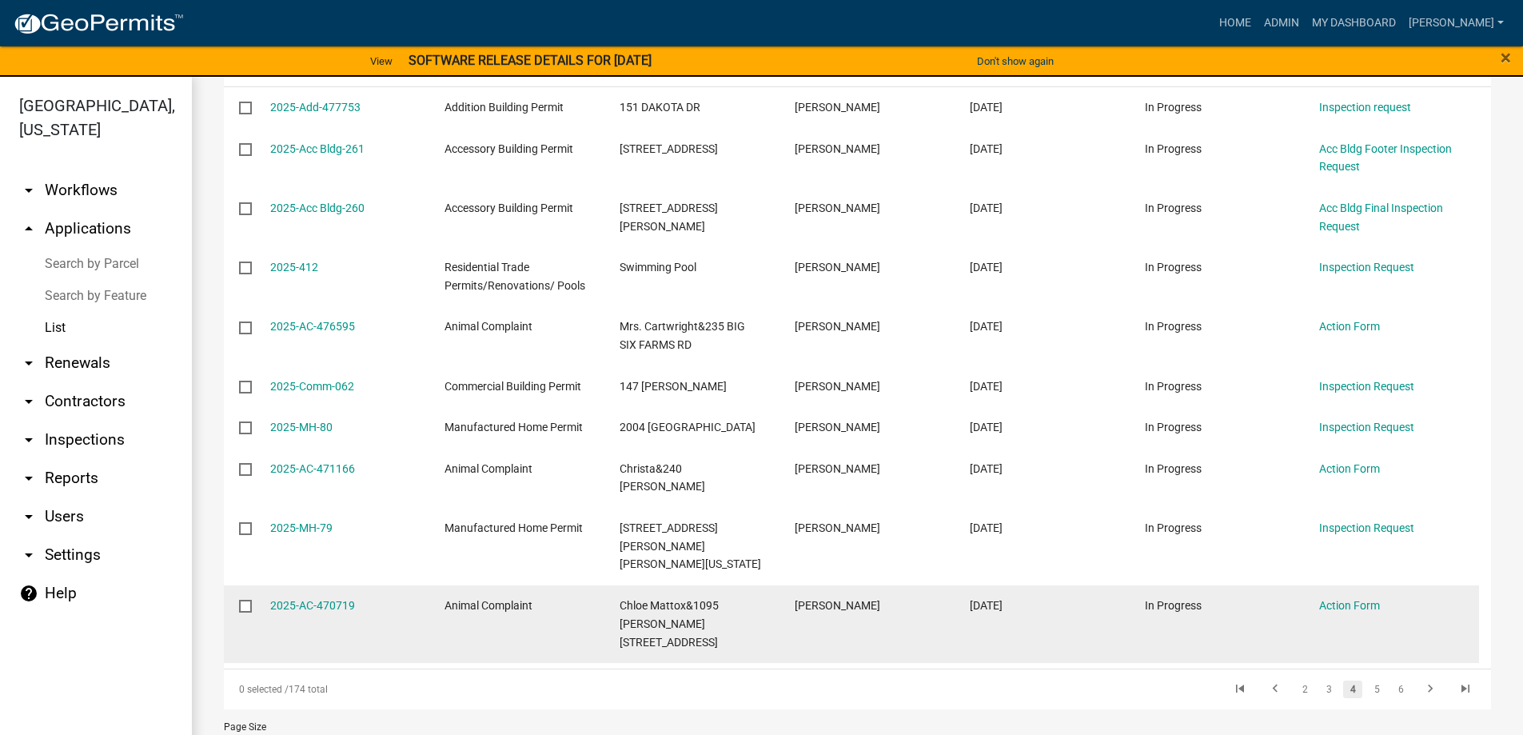
scroll to position [135, 0]
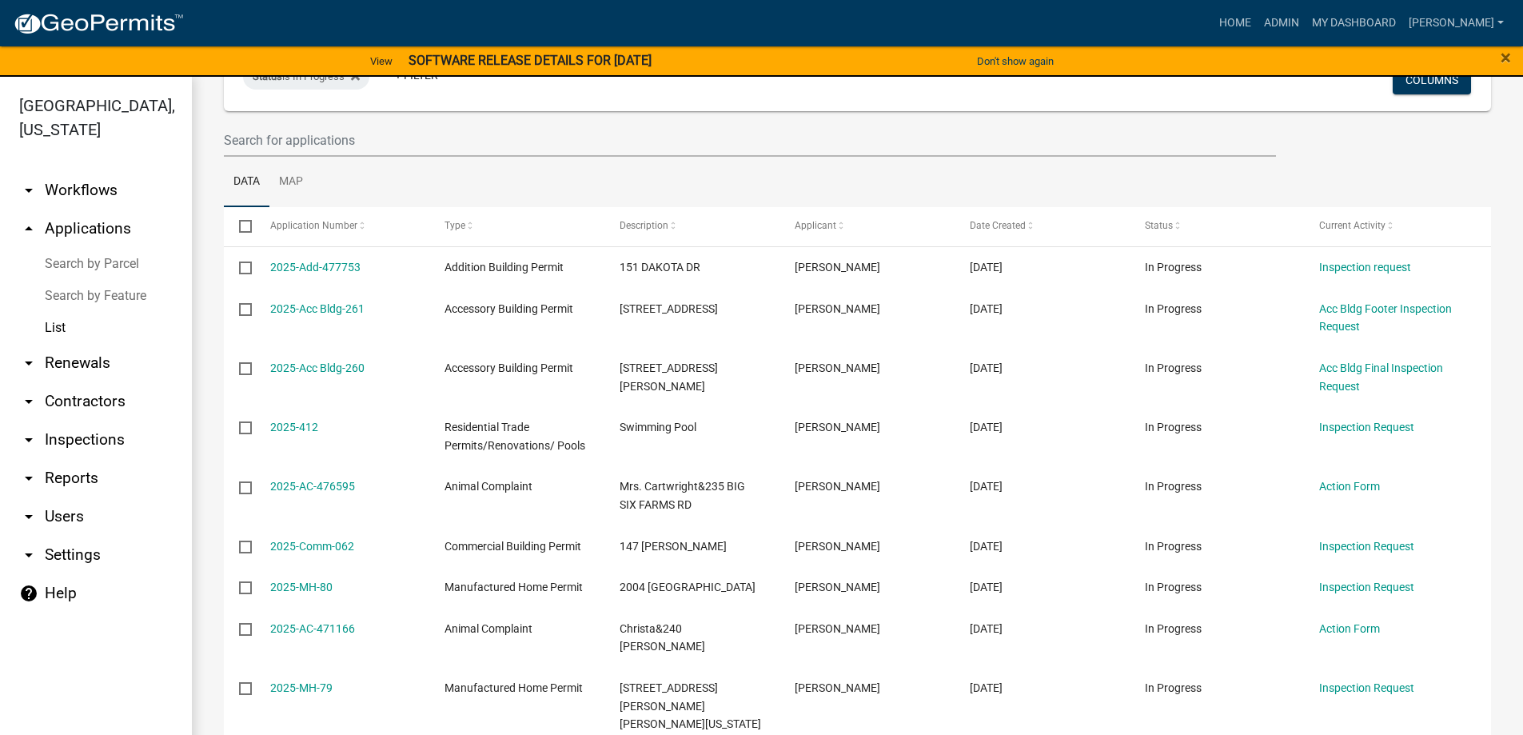
click at [58, 330] on link "List" at bounding box center [96, 328] width 192 height 32
